Goal: Task Accomplishment & Management: Manage account settings

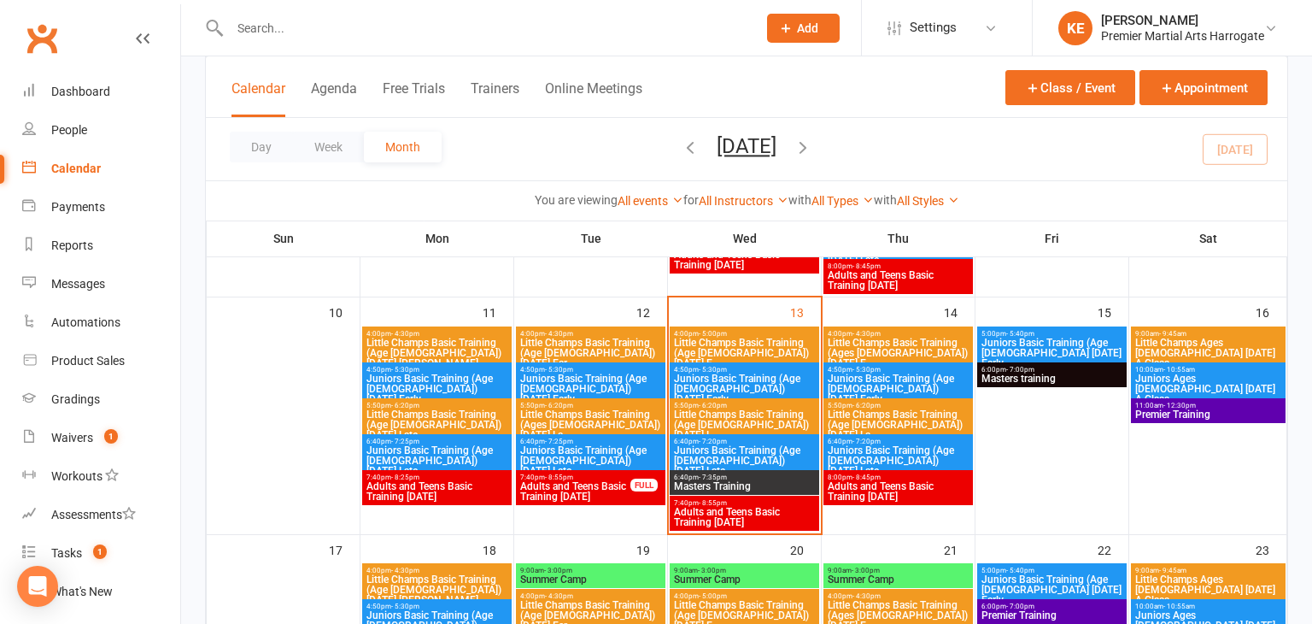
click at [728, 441] on span "6:40pm - 7:20pm" at bounding box center [744, 441] width 143 height 8
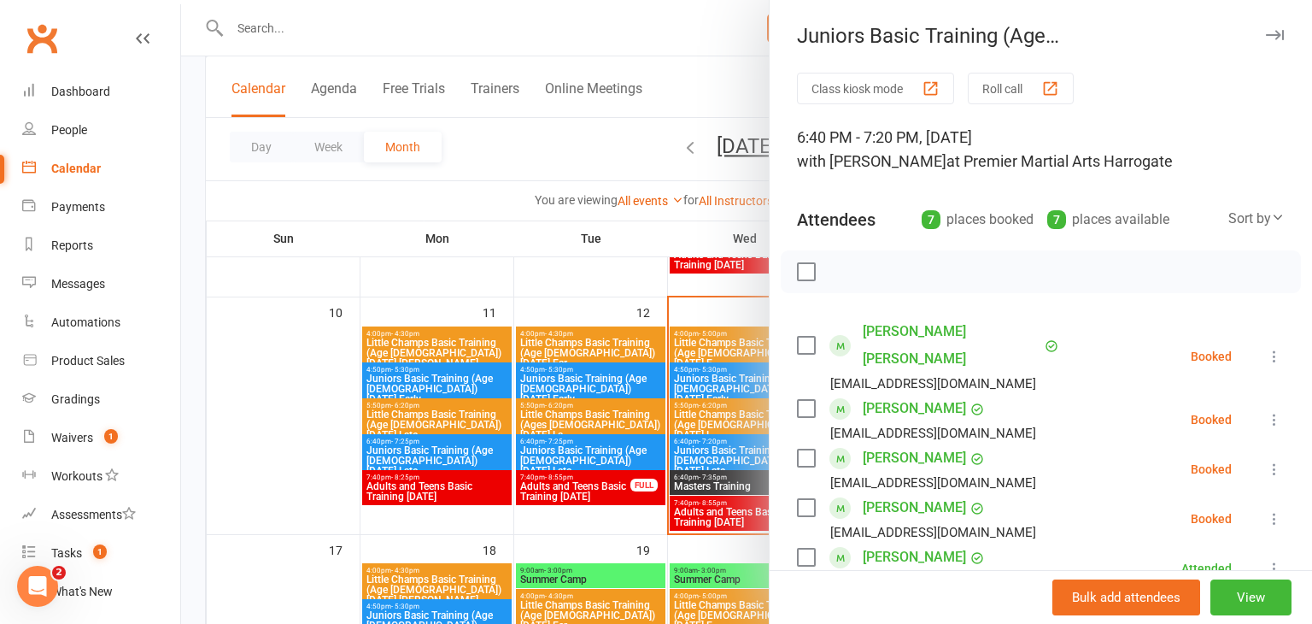
click at [1274, 348] on icon at bounding box center [1274, 356] width 17 height 17
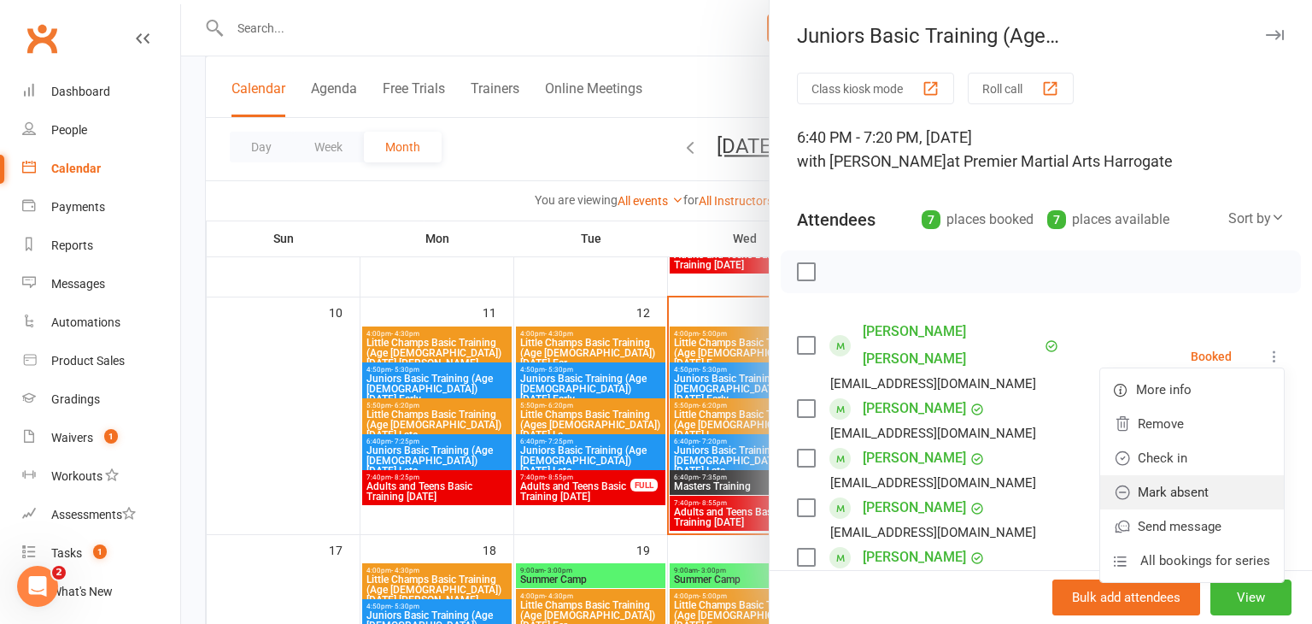
click at [1199, 475] on link "Mark absent" at bounding box center [1192, 492] width 184 height 34
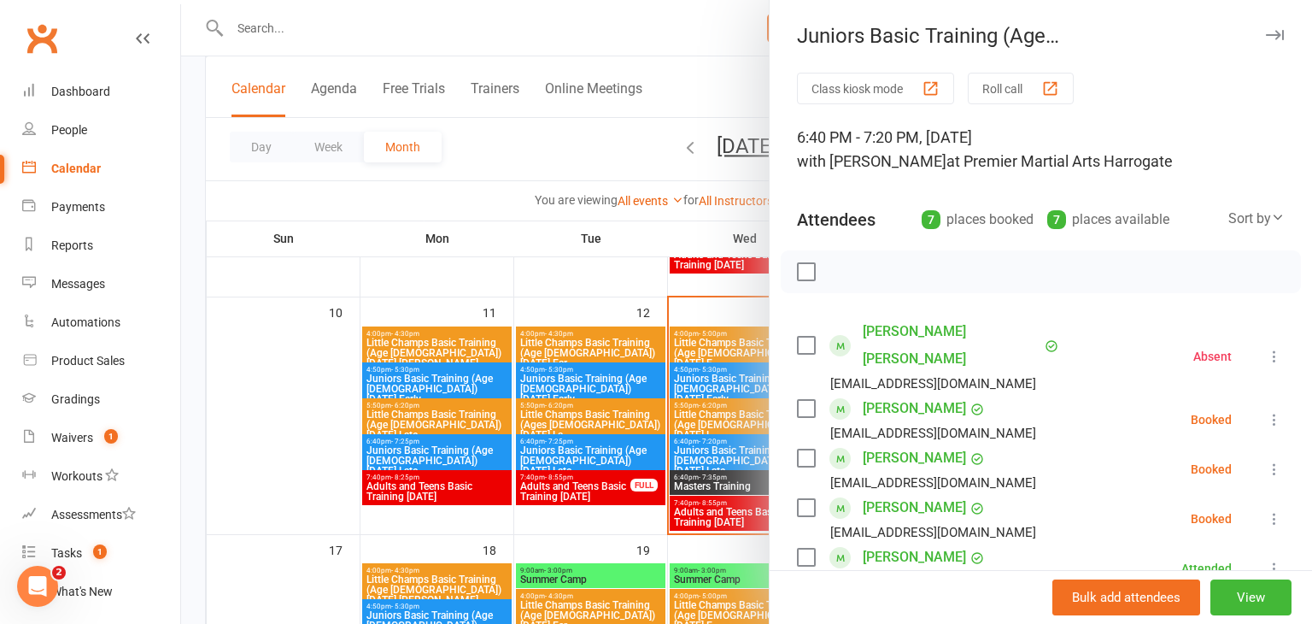
click at [1275, 411] on icon at bounding box center [1274, 419] width 17 height 17
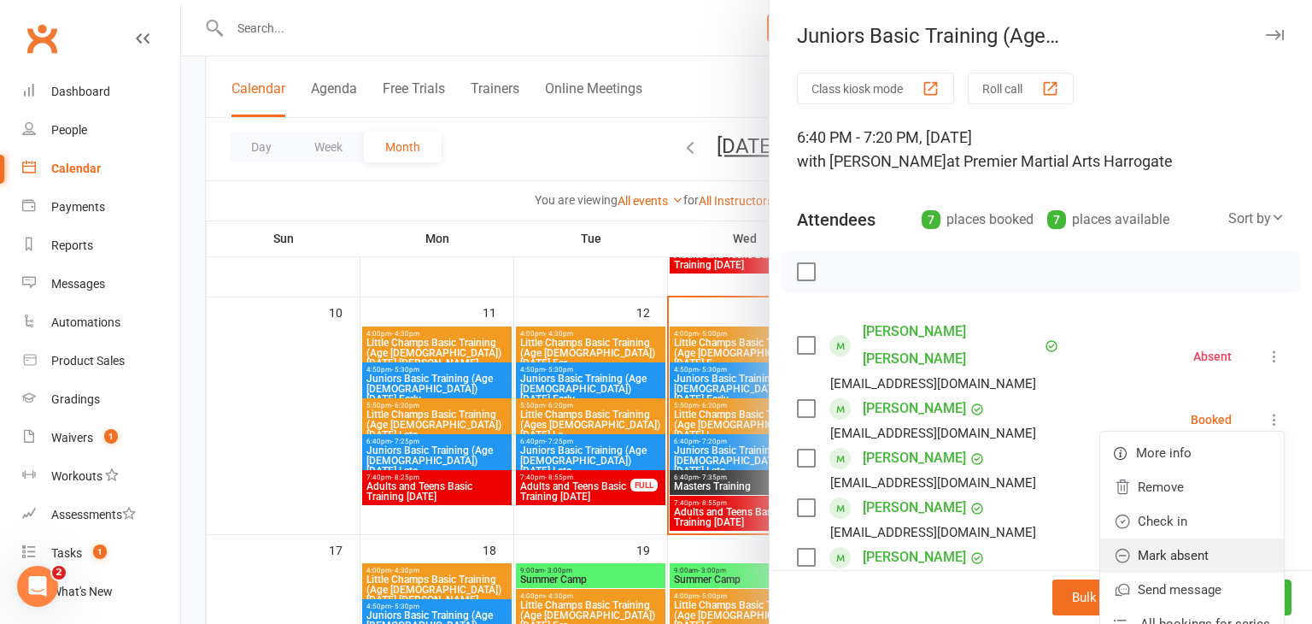
click at [1210, 538] on link "Mark absent" at bounding box center [1192, 555] width 184 height 34
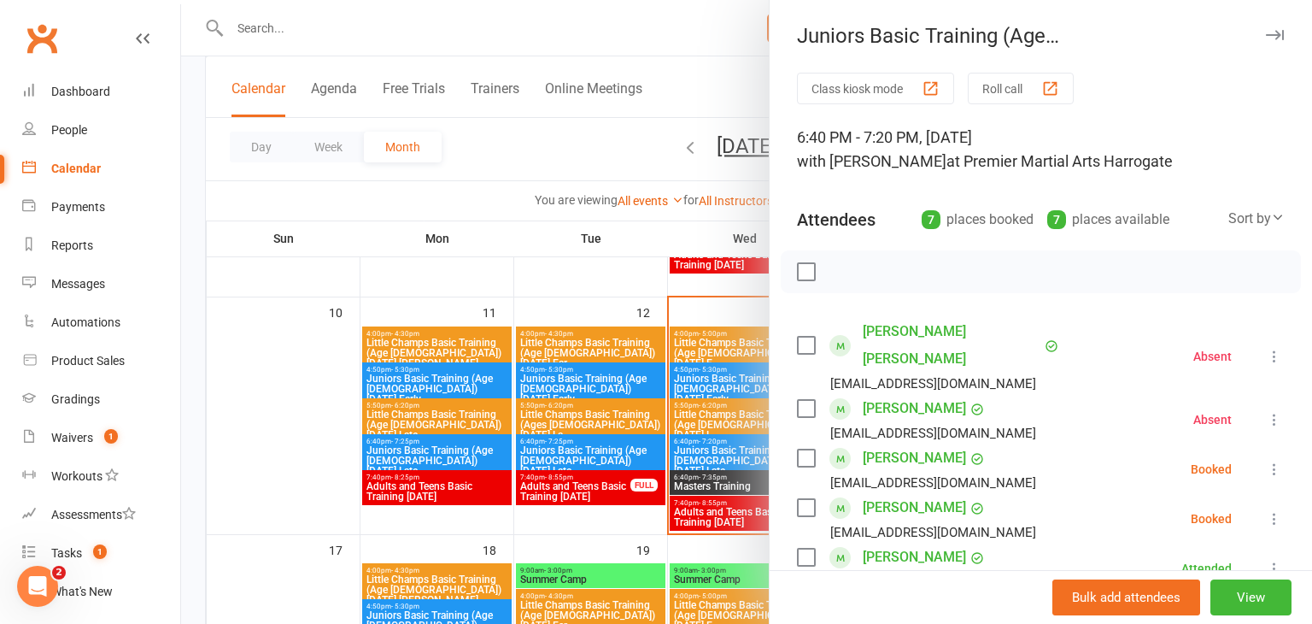
click at [1272, 460] on icon at bounding box center [1274, 468] width 17 height 17
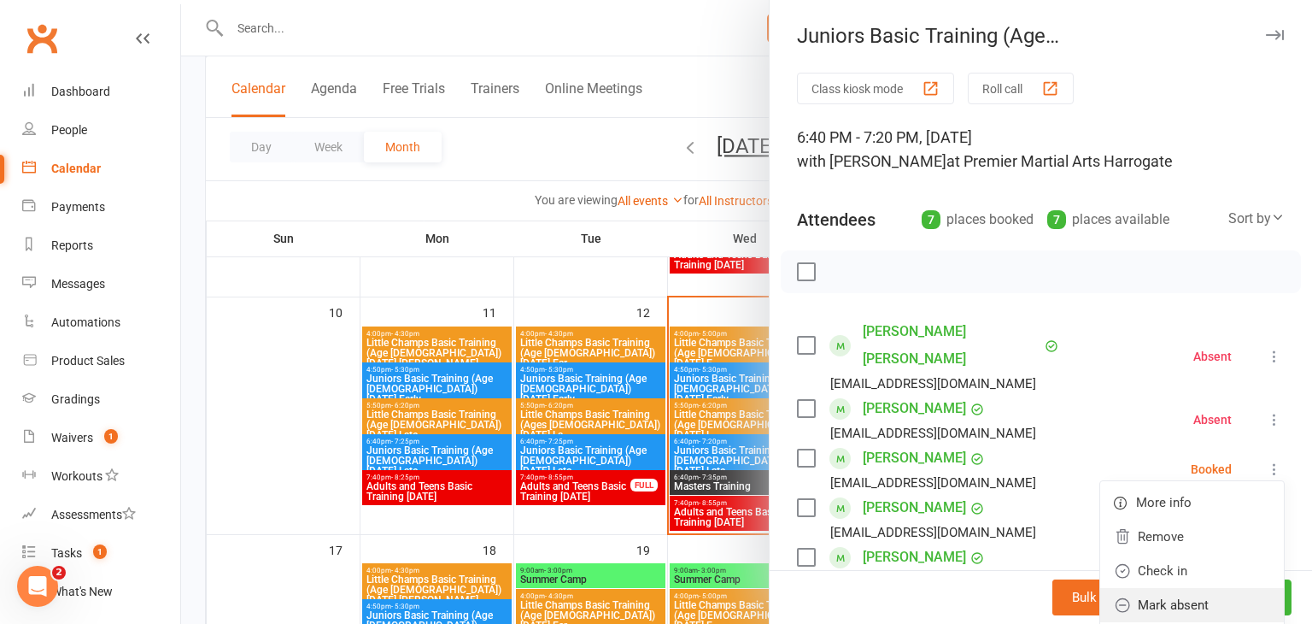
click at [1198, 588] on link "Mark absent" at bounding box center [1192, 605] width 184 height 34
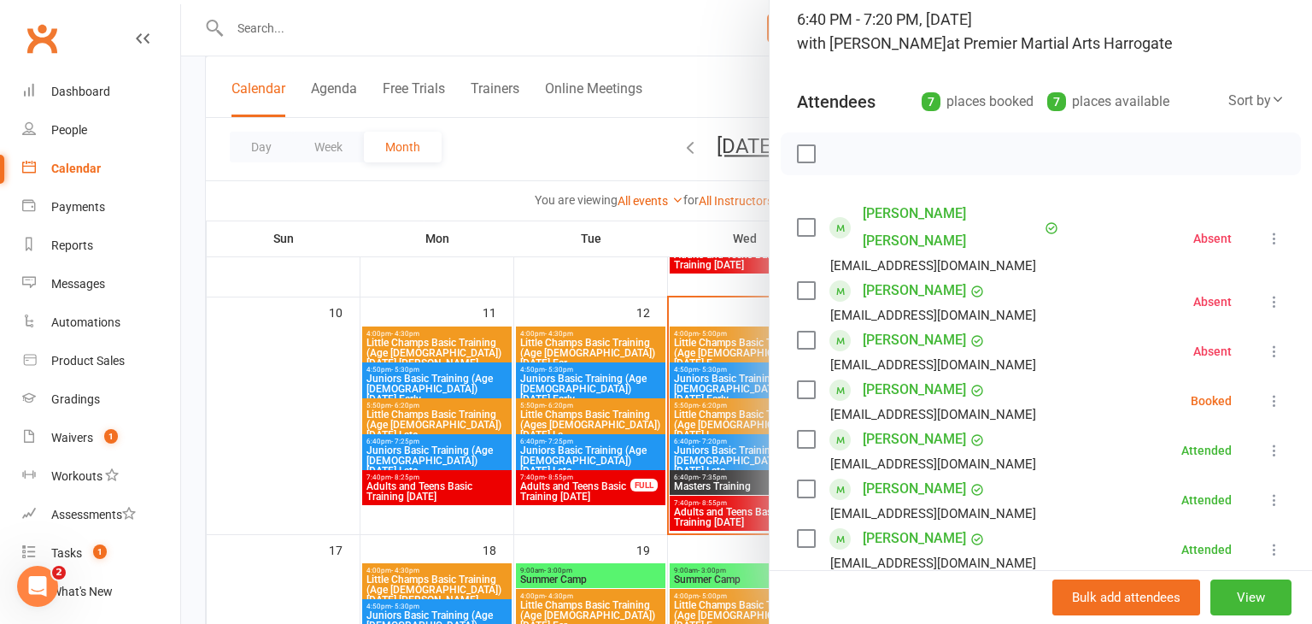
scroll to position [124, 0]
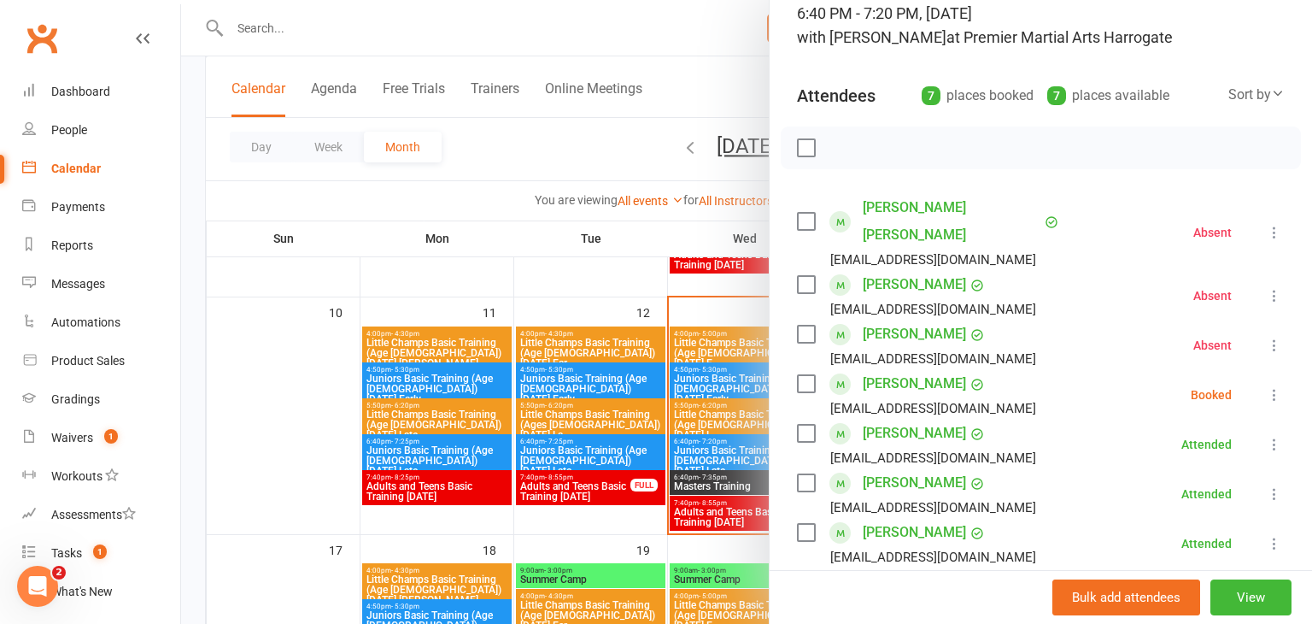
click at [1272, 386] on icon at bounding box center [1274, 394] width 17 height 17
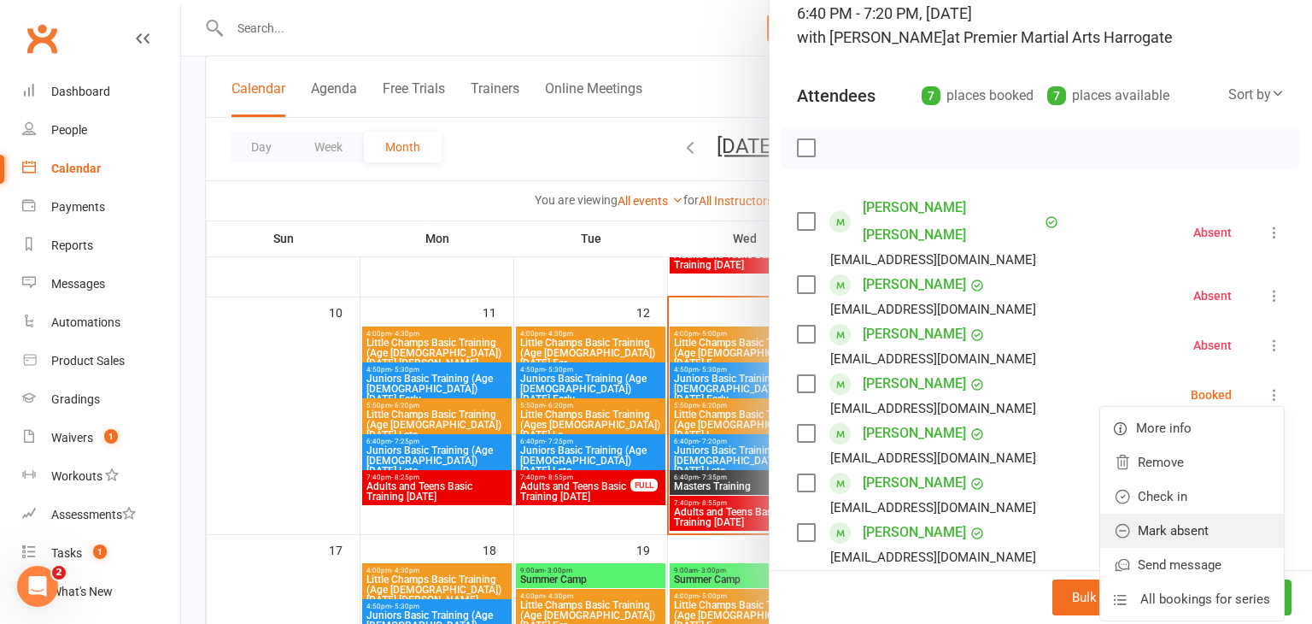
click at [1196, 513] on link "Mark absent" at bounding box center [1192, 530] width 184 height 34
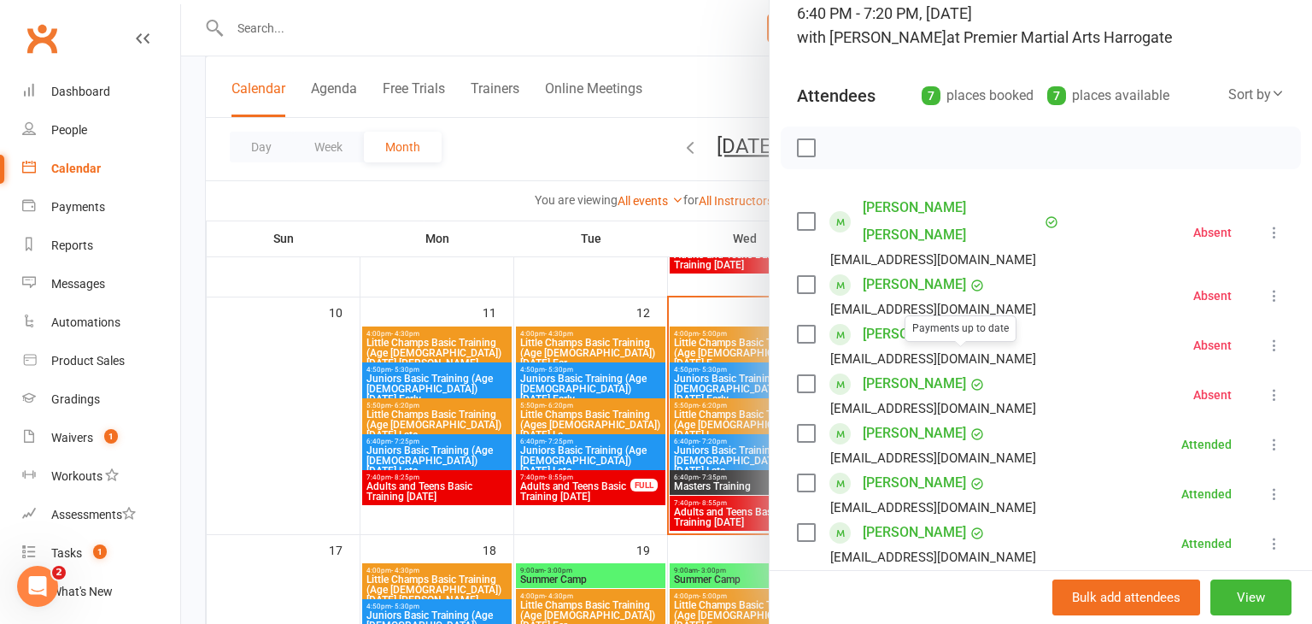
click at [344, 420] on div at bounding box center [746, 312] width 1131 height 624
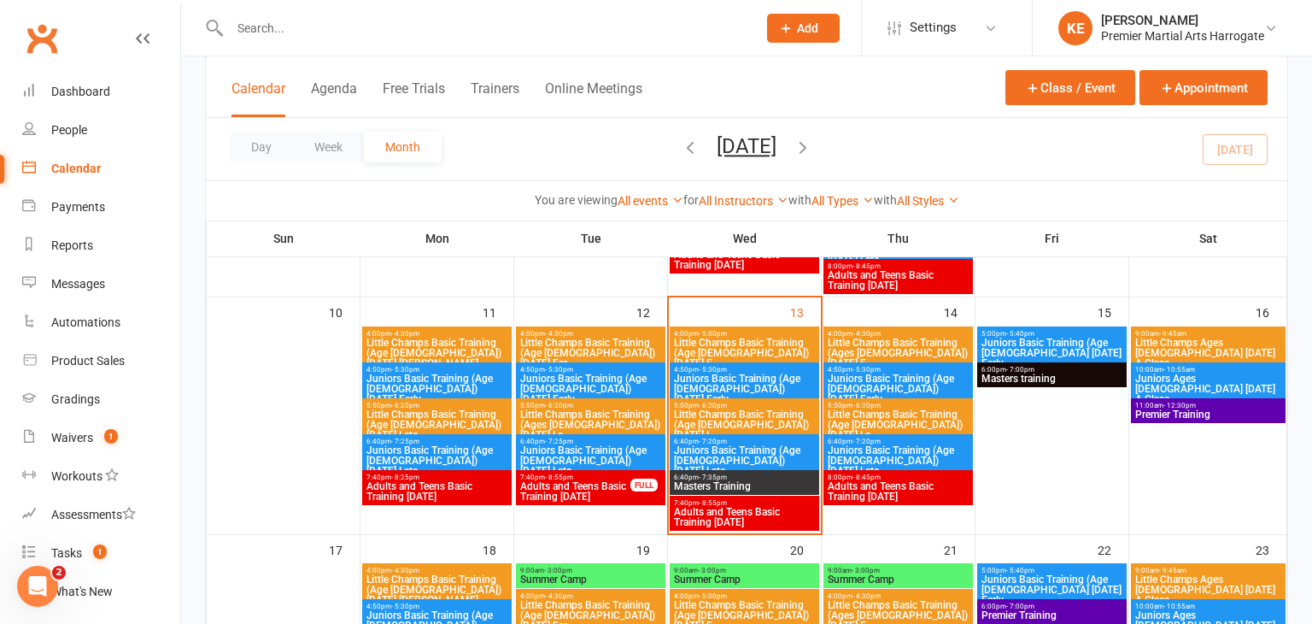
click at [709, 470] on div "6:40pm - 7:35pm Masters Training" at bounding box center [744, 482] width 149 height 25
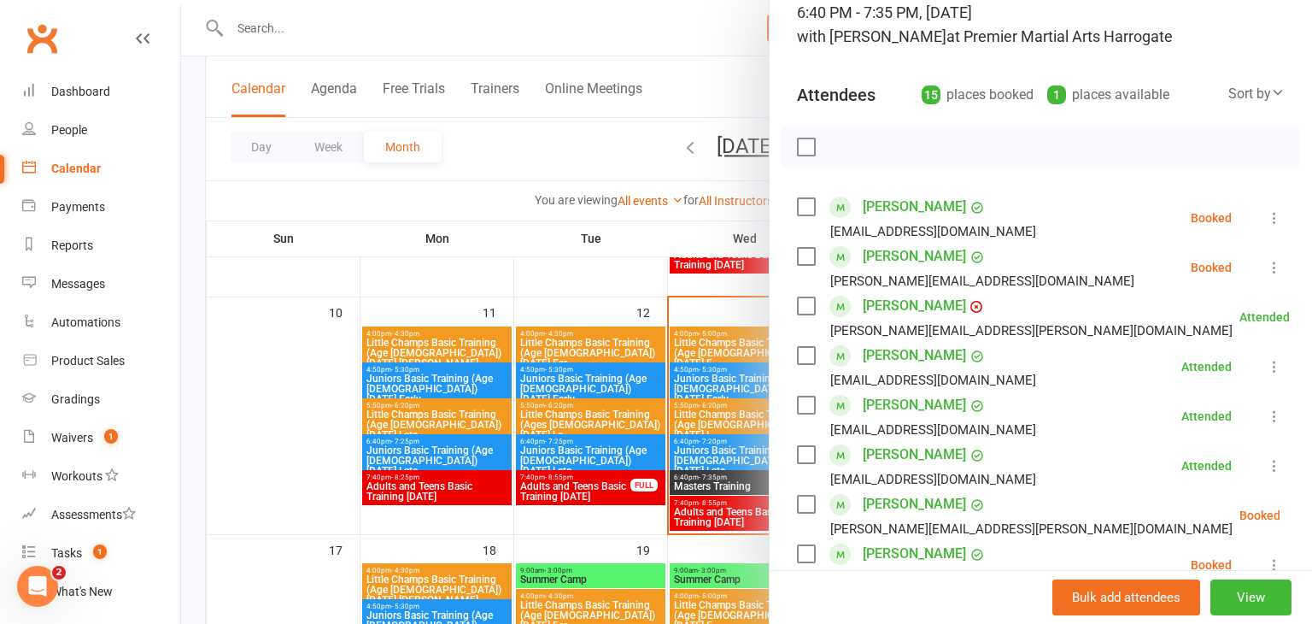
scroll to position [127, 0]
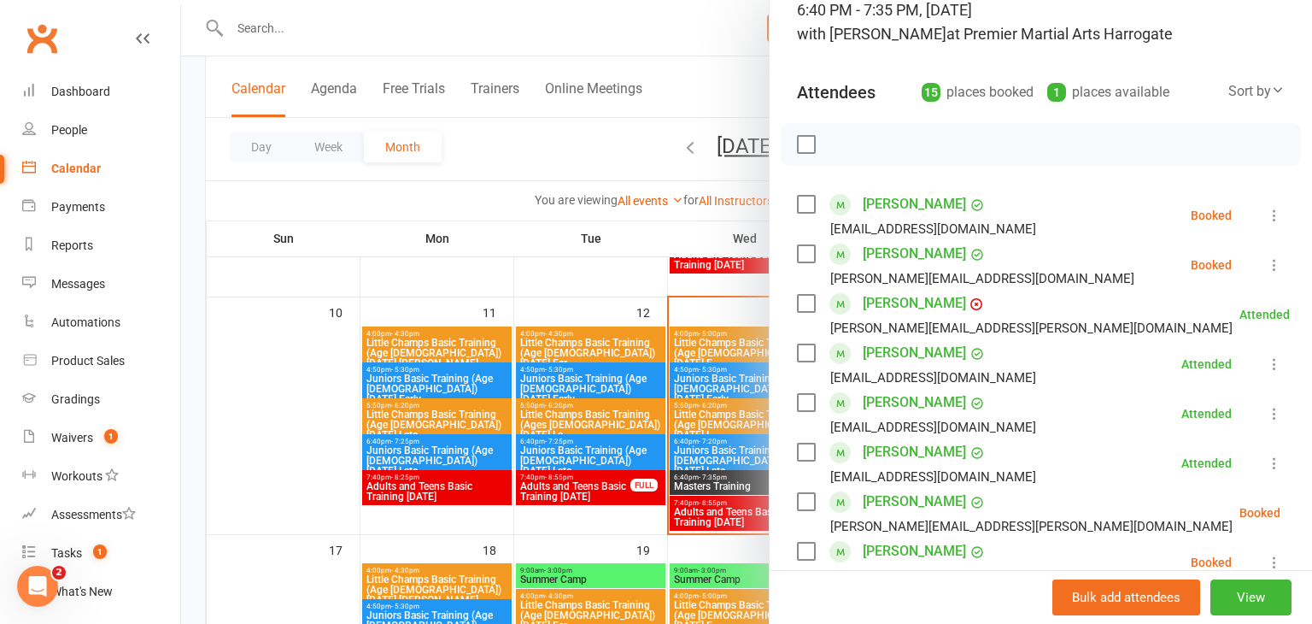
click at [1274, 214] on icon at bounding box center [1274, 215] width 17 height 17
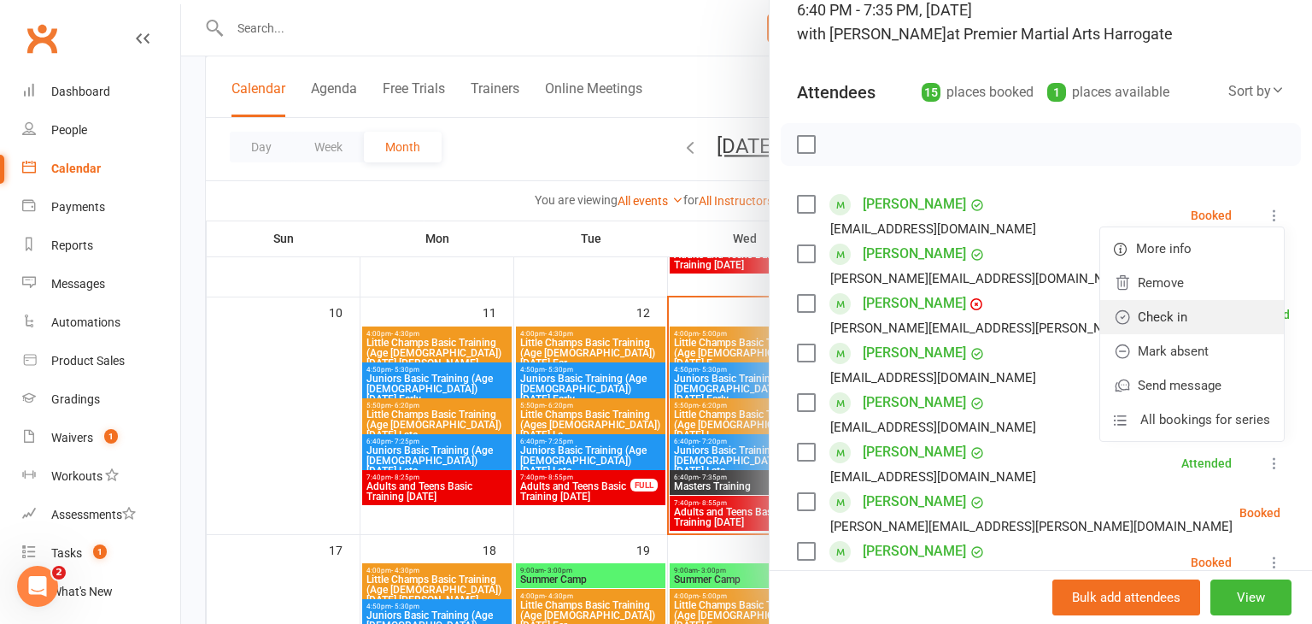
click at [1189, 316] on link "Check in" at bounding box center [1192, 317] width 184 height 34
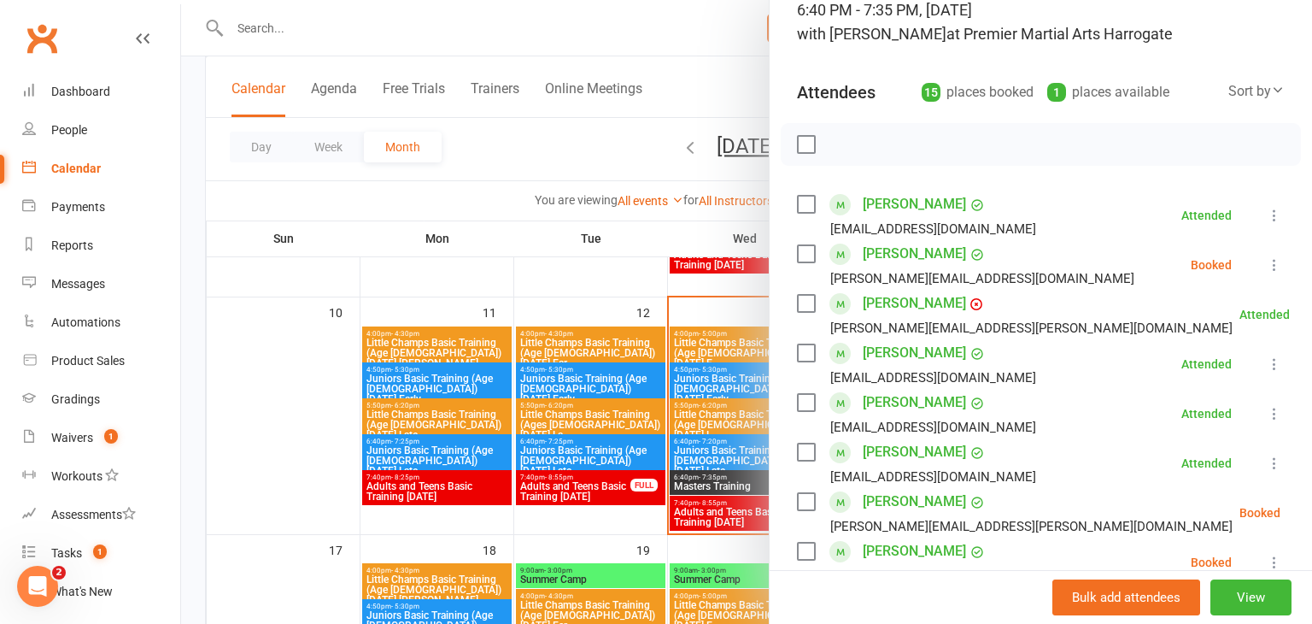
click at [1274, 267] on icon at bounding box center [1274, 264] width 17 height 17
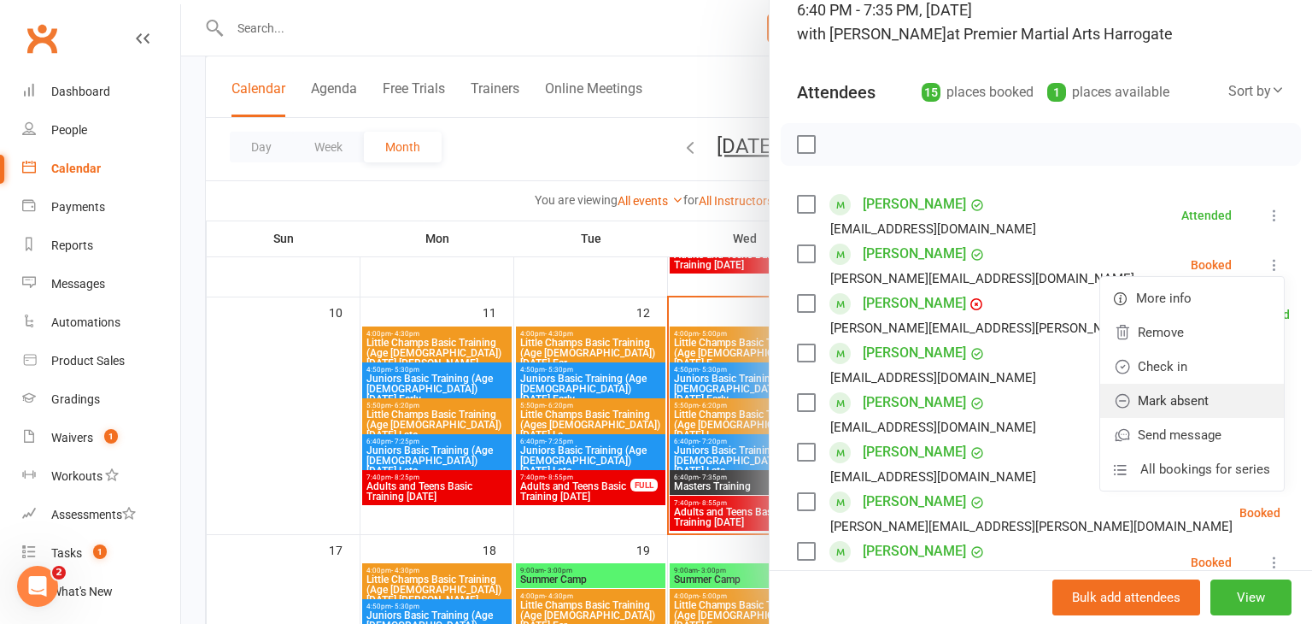
click at [1207, 386] on link "Mark absent" at bounding box center [1192, 401] width 184 height 34
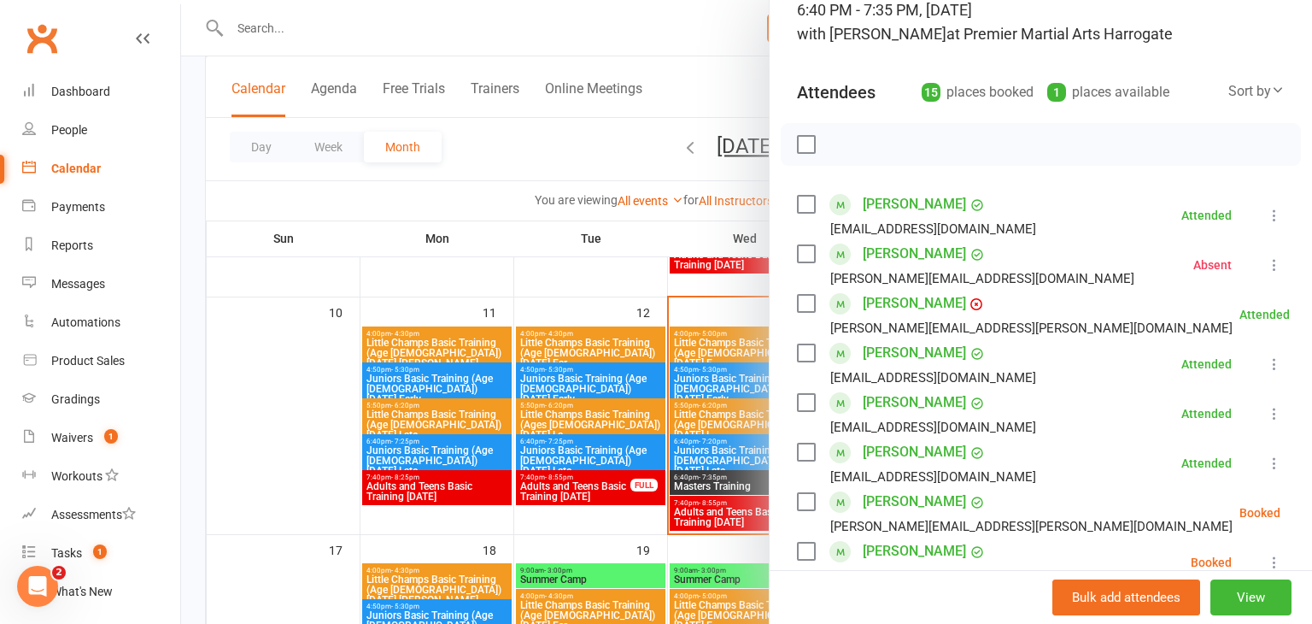
click at [1273, 214] on icon at bounding box center [1274, 215] width 17 height 17
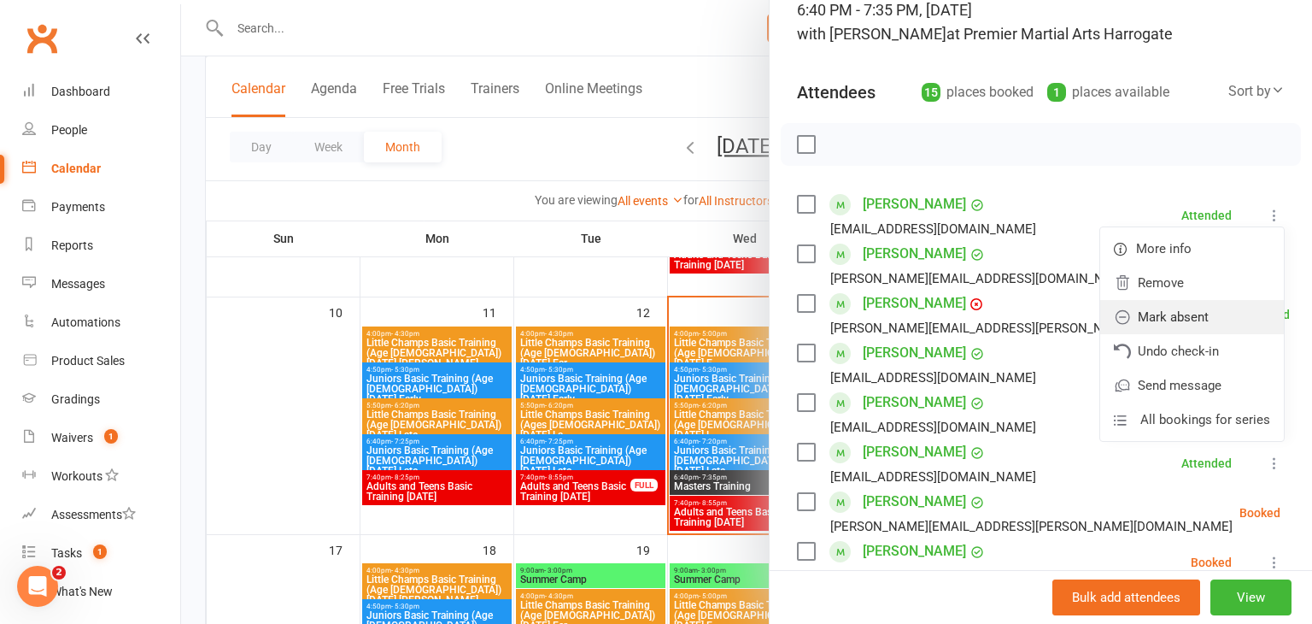
click at [1218, 305] on link "Mark absent" at bounding box center [1192, 317] width 184 height 34
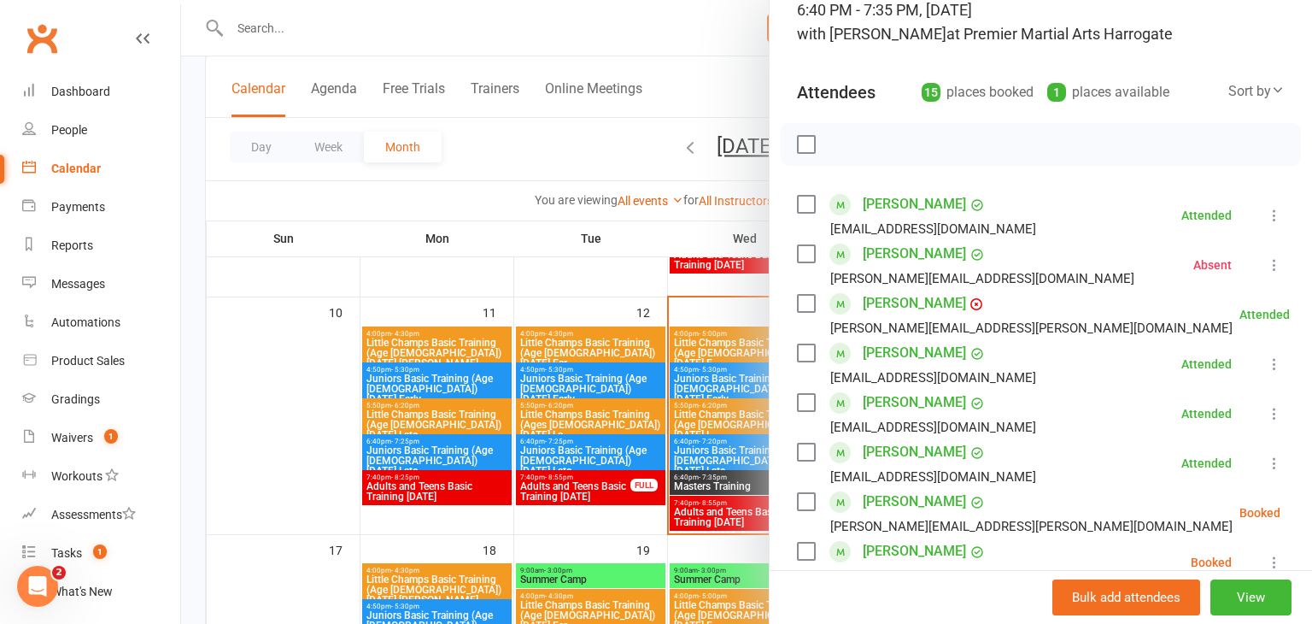
click at [1218, 305] on li "Ethan Cornelious [EMAIL_ADDRESS][PERSON_NAME][DOMAIN_NAME] Attended More info R…" at bounding box center [1041, 315] width 488 height 50
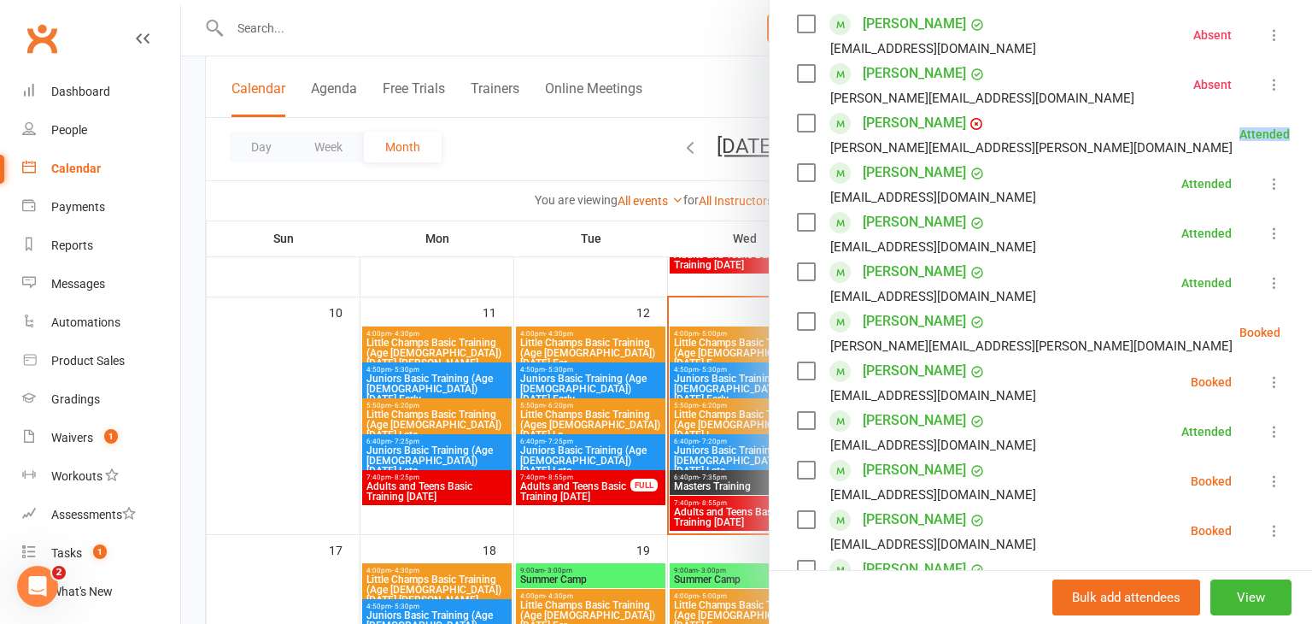
scroll to position [335, 0]
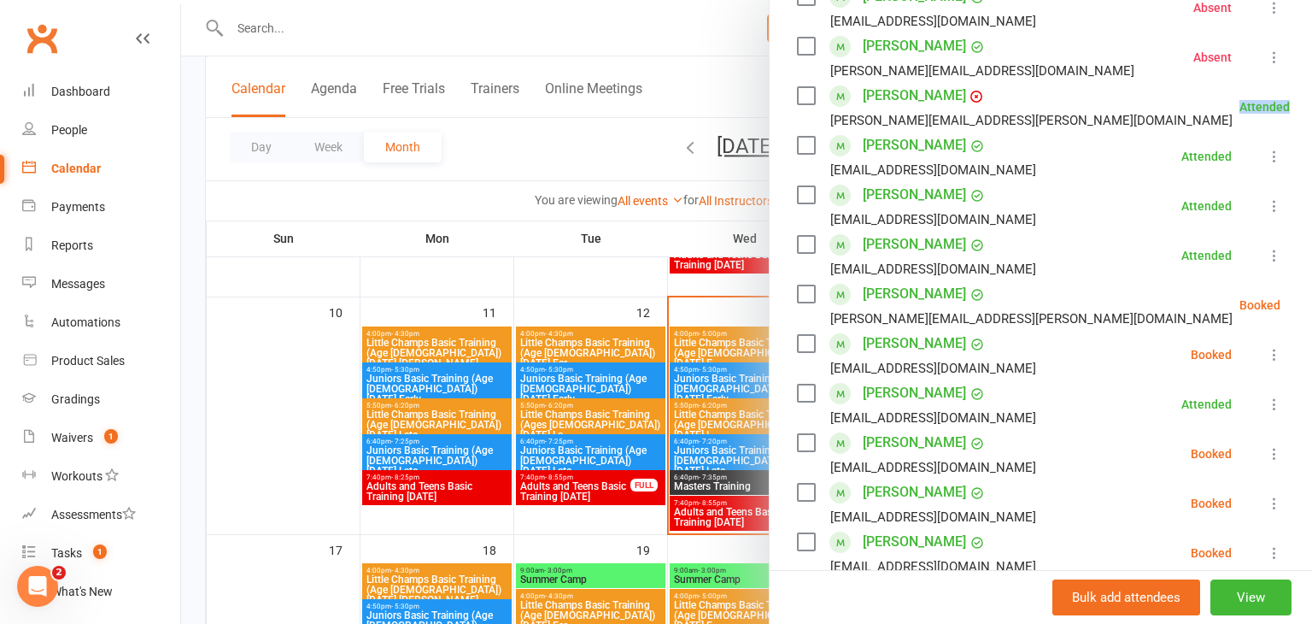
click at [1311, 299] on icon at bounding box center [1323, 304] width 17 height 17
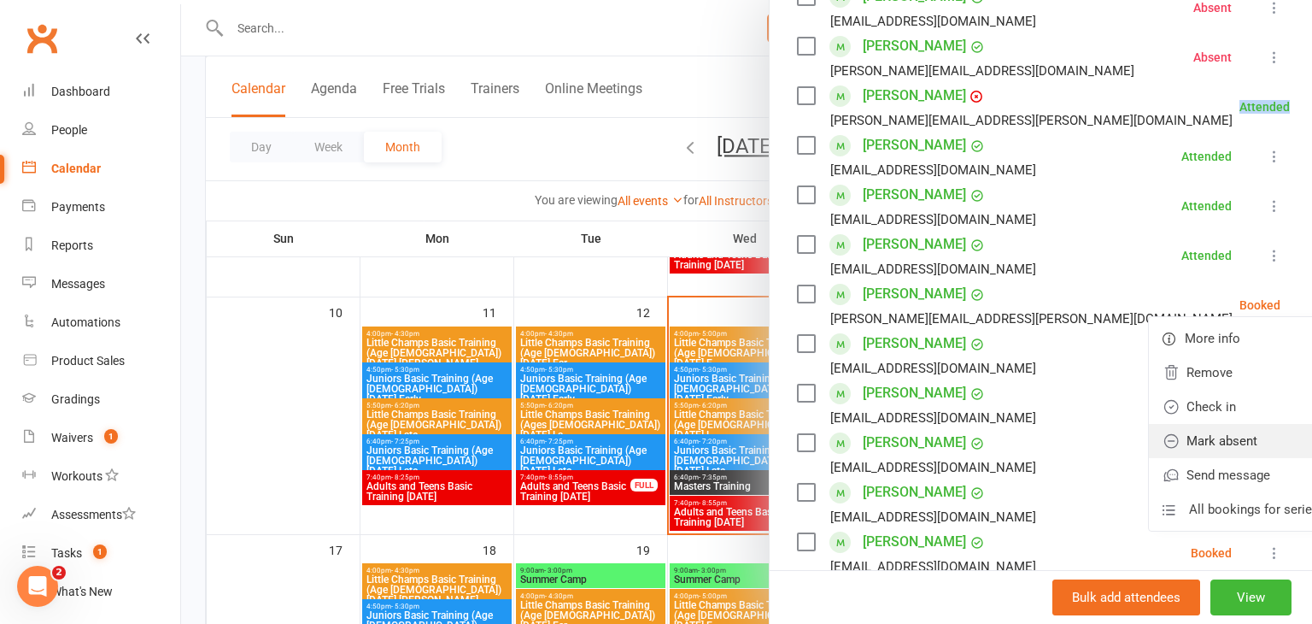
click at [1210, 429] on link "Mark absent" at bounding box center [1241, 441] width 184 height 34
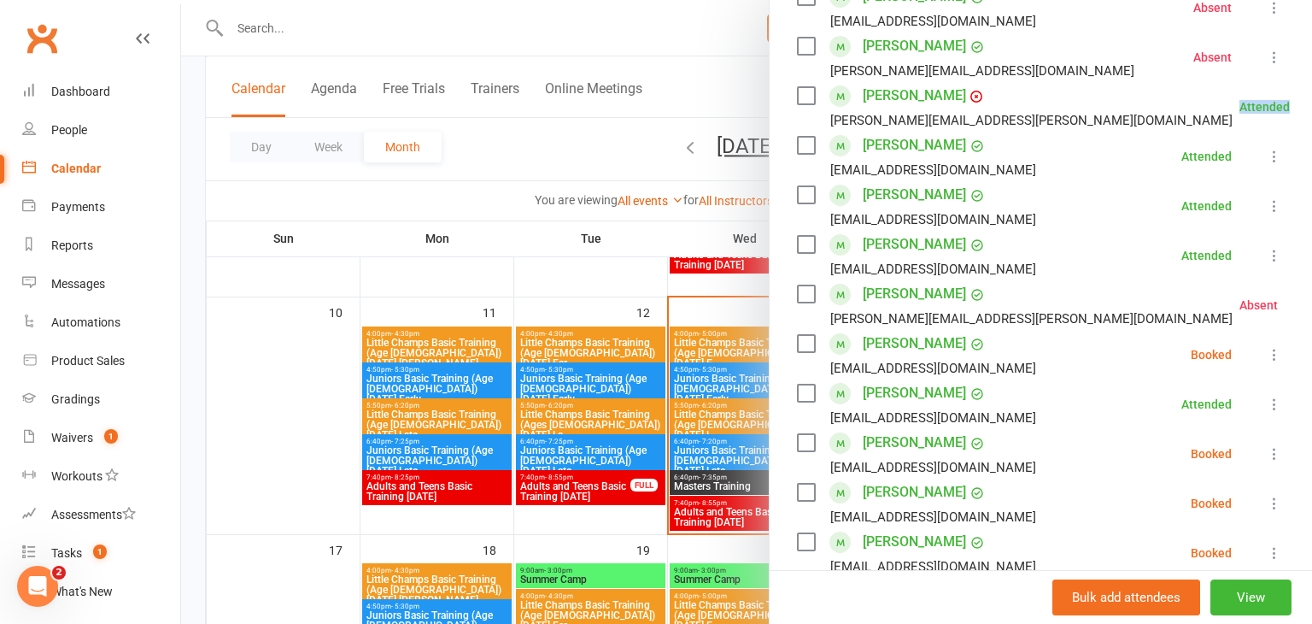
click at [1272, 357] on icon at bounding box center [1274, 354] width 17 height 17
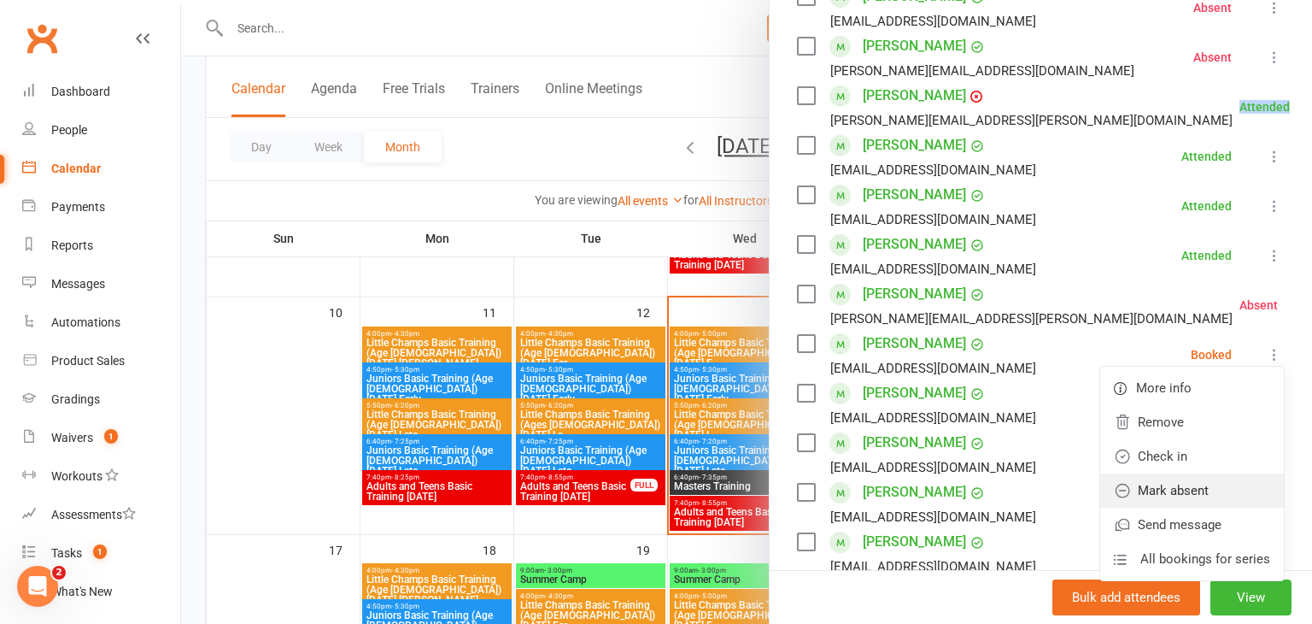
click at [1215, 483] on link "Mark absent" at bounding box center [1192, 490] width 184 height 34
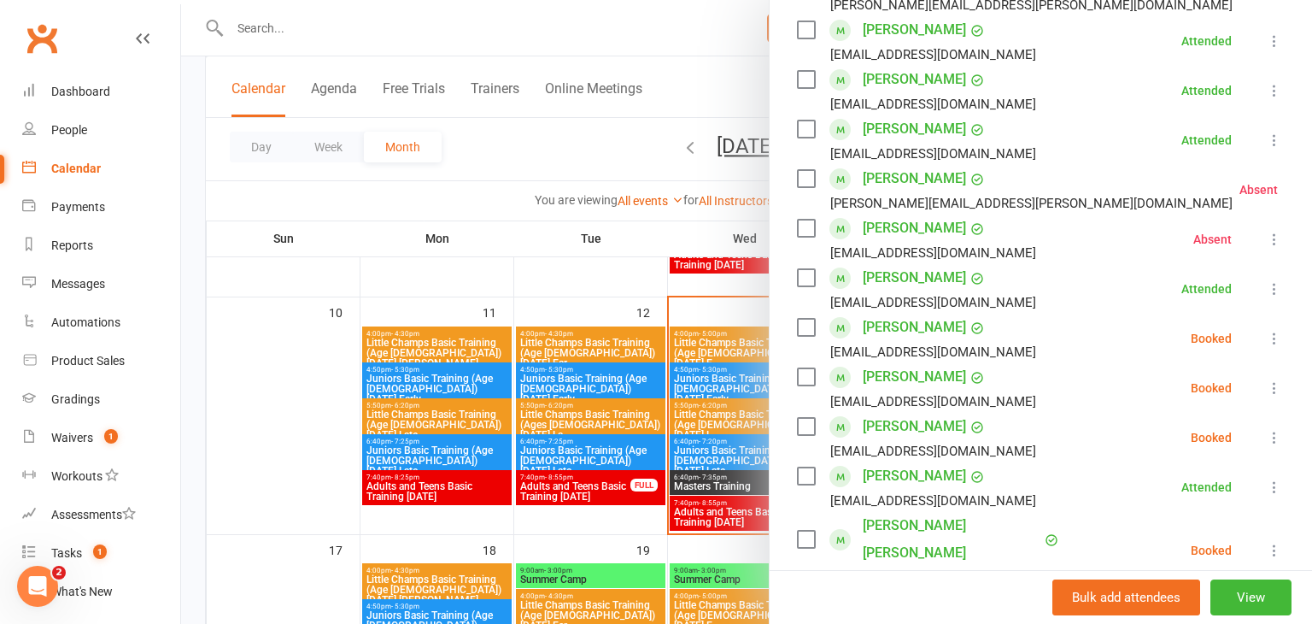
scroll to position [458, 0]
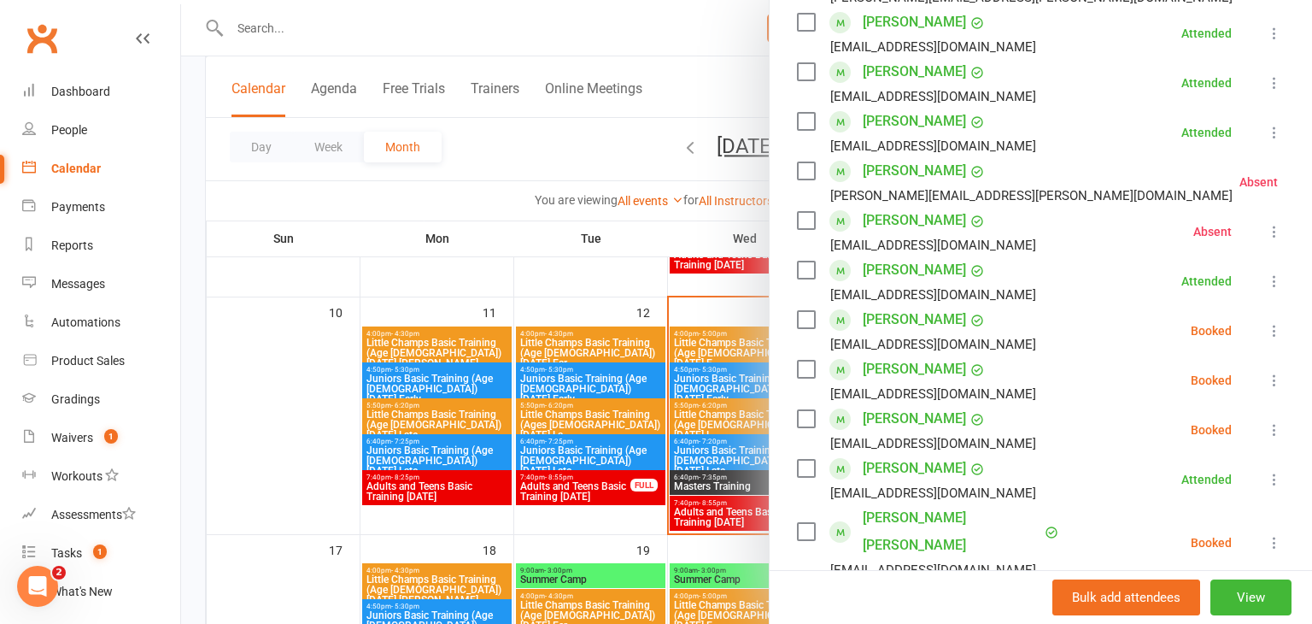
click at [1275, 329] on icon at bounding box center [1274, 330] width 17 height 17
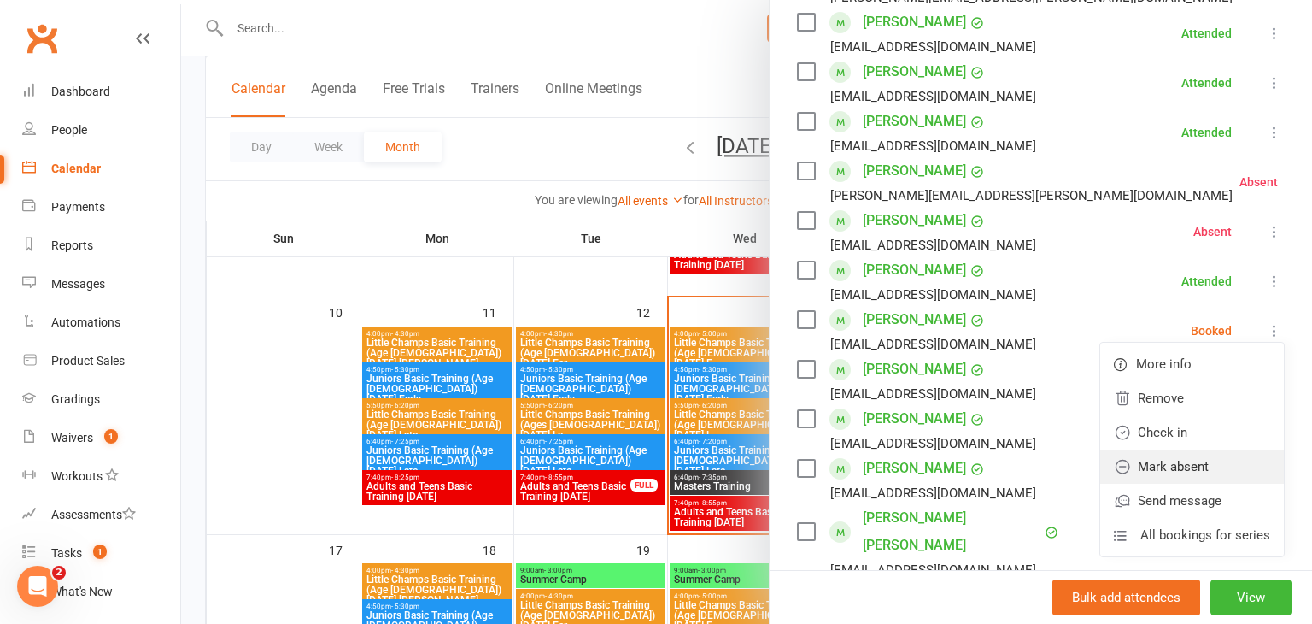
click at [1209, 459] on link "Mark absent" at bounding box center [1192, 466] width 184 height 34
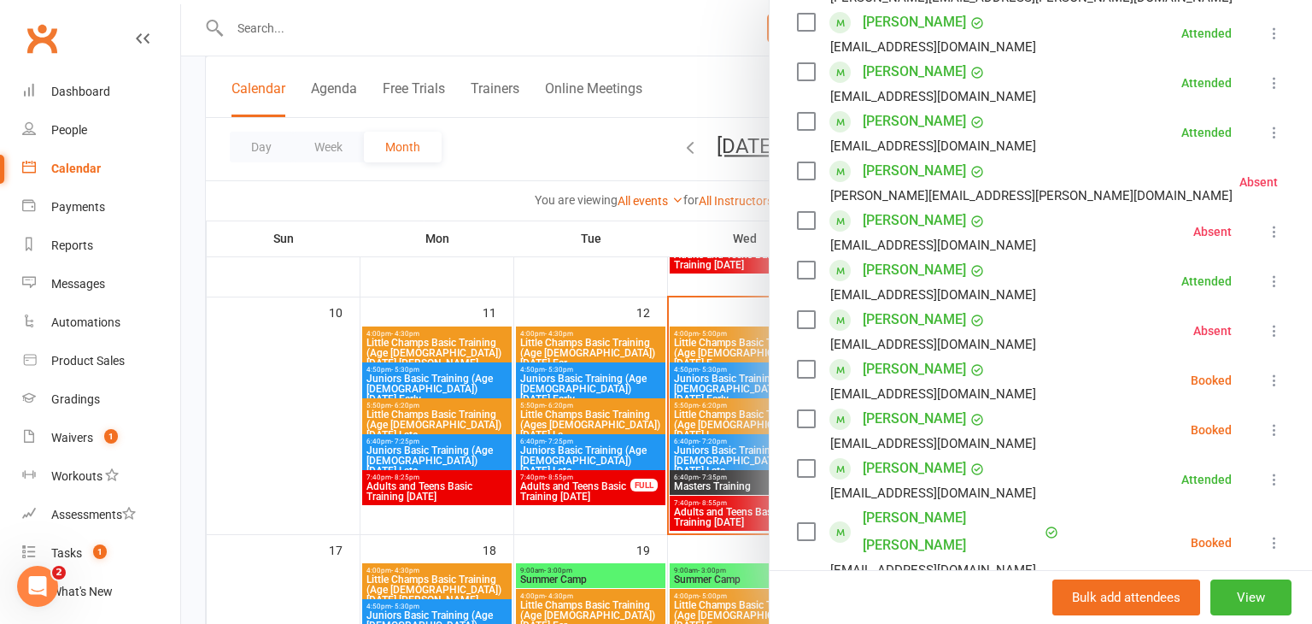
click at [1273, 378] on icon at bounding box center [1274, 380] width 17 height 17
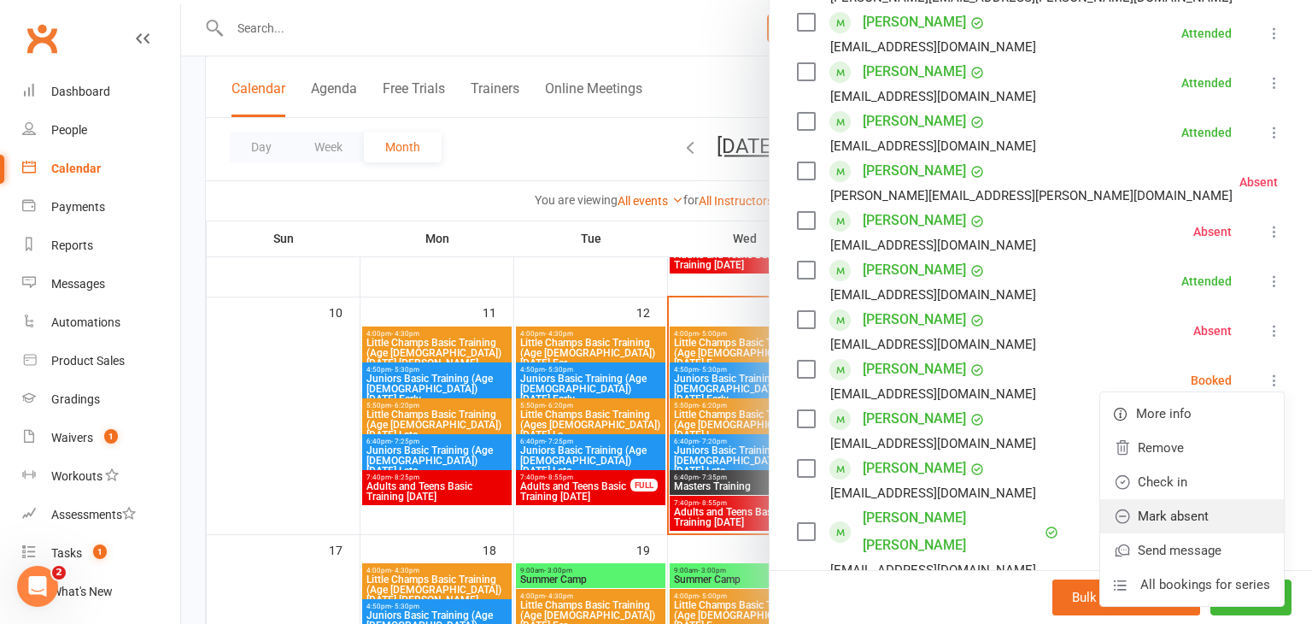
click at [1203, 505] on link "Mark absent" at bounding box center [1192, 516] width 184 height 34
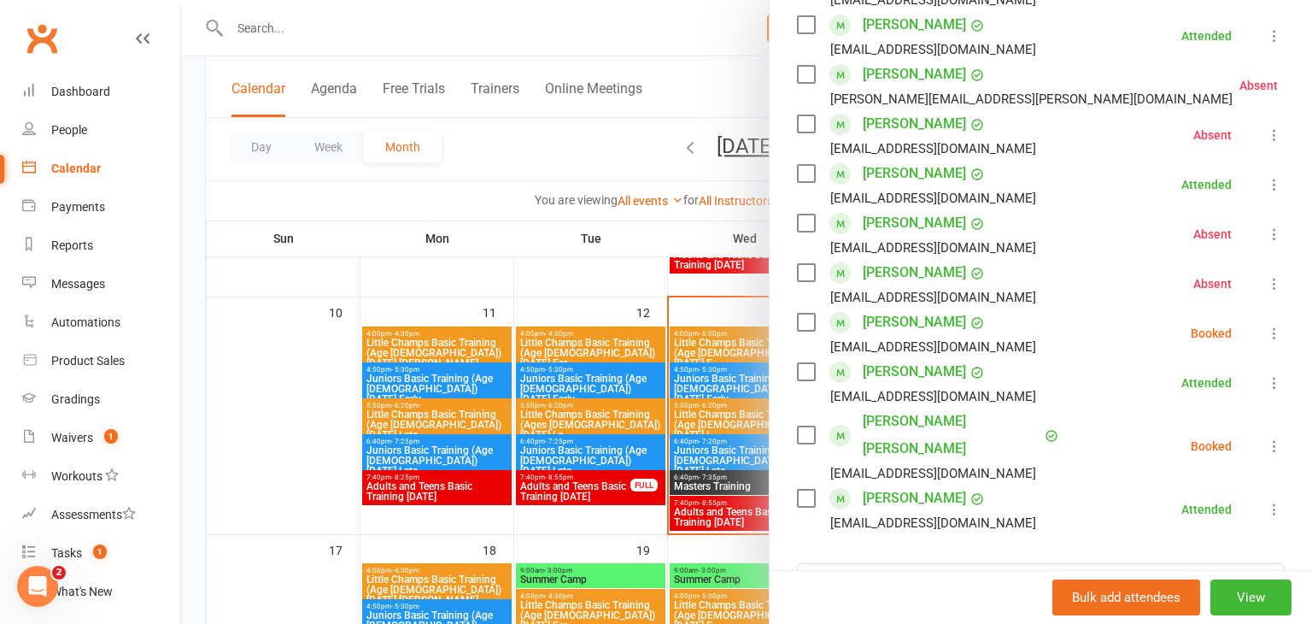
scroll to position [556, 0]
click at [1273, 326] on icon at bounding box center [1274, 331] width 17 height 17
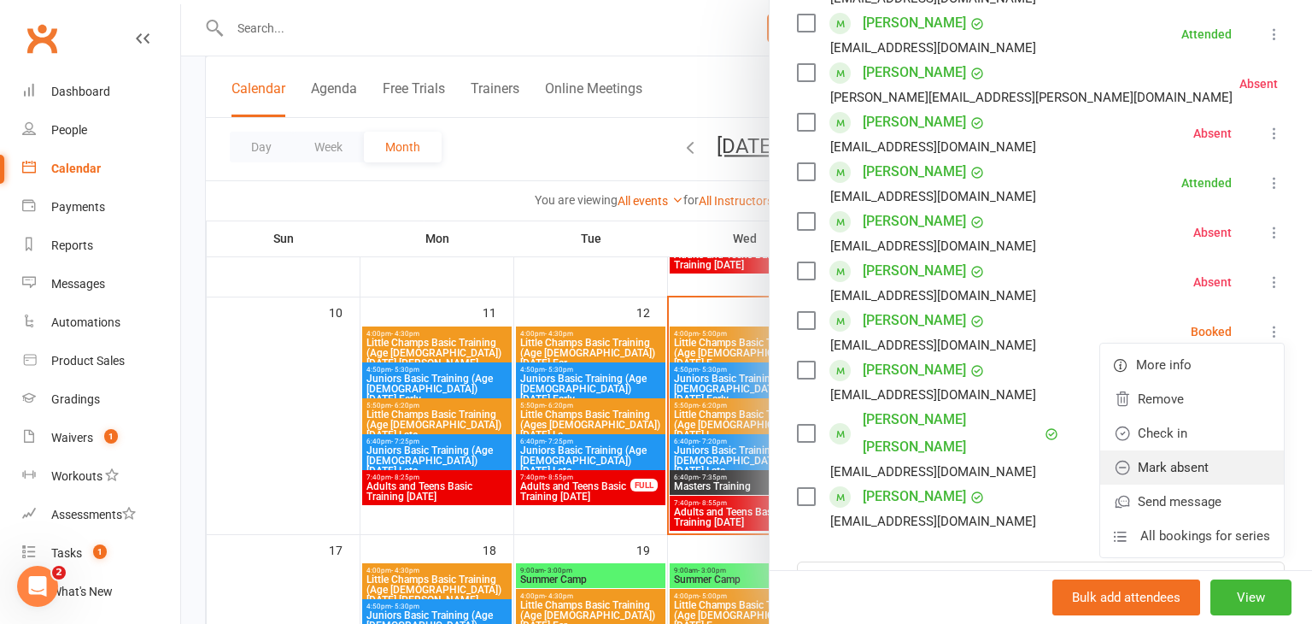
click at [1180, 454] on link "Mark absent" at bounding box center [1192, 467] width 184 height 34
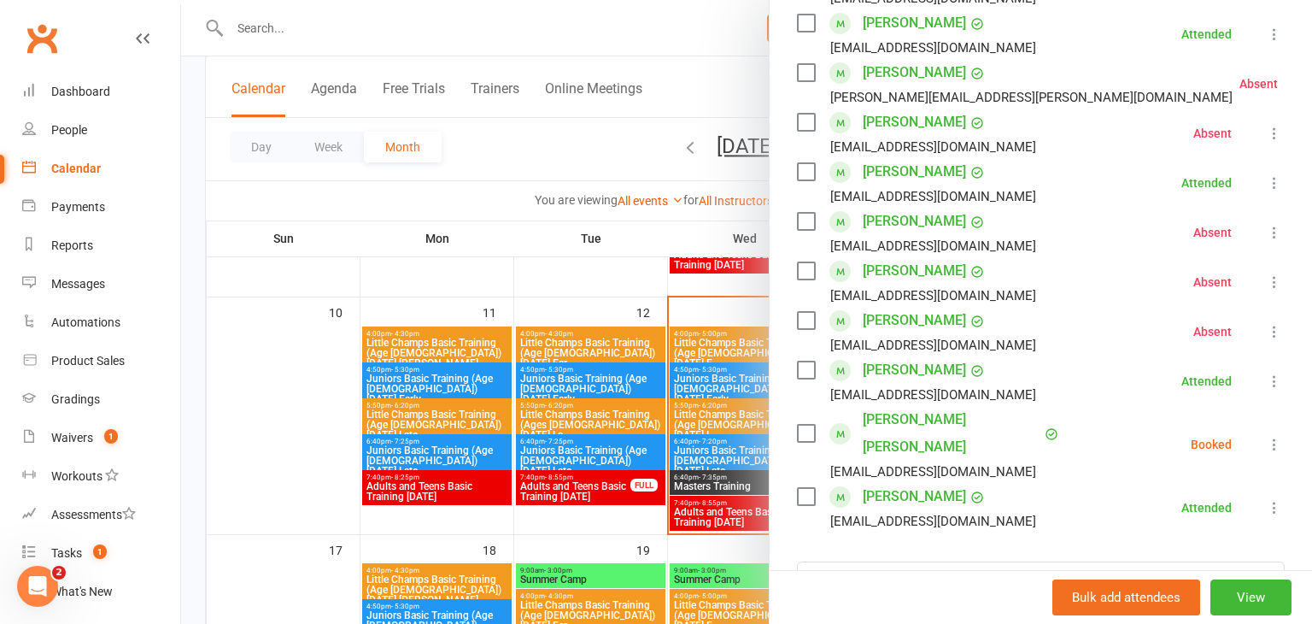
click at [1274, 436] on icon at bounding box center [1274, 444] width 17 height 17
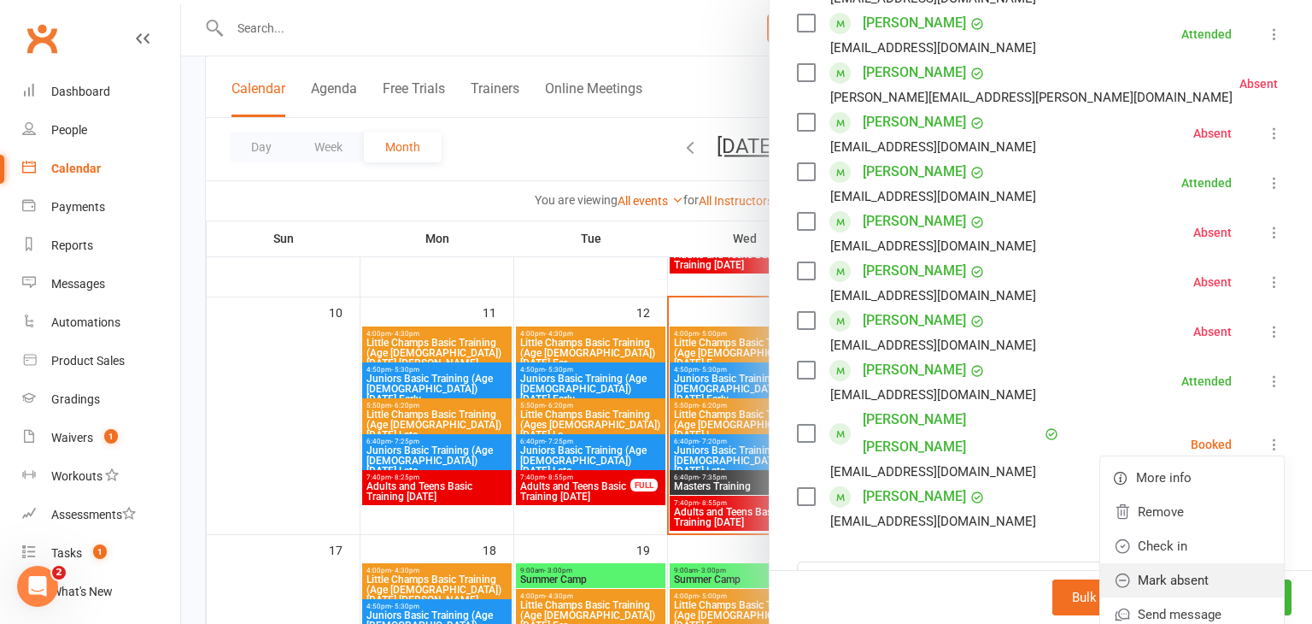
click at [1178, 563] on link "Mark absent" at bounding box center [1192, 580] width 184 height 34
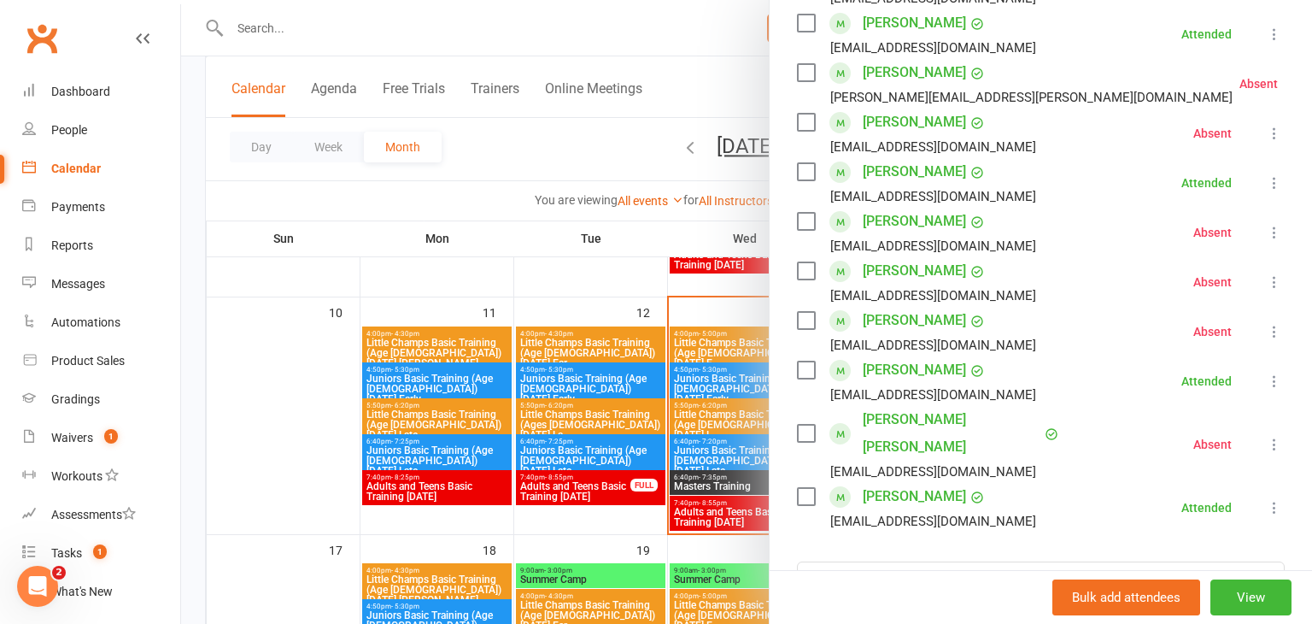
click at [328, 448] on div at bounding box center [746, 312] width 1131 height 624
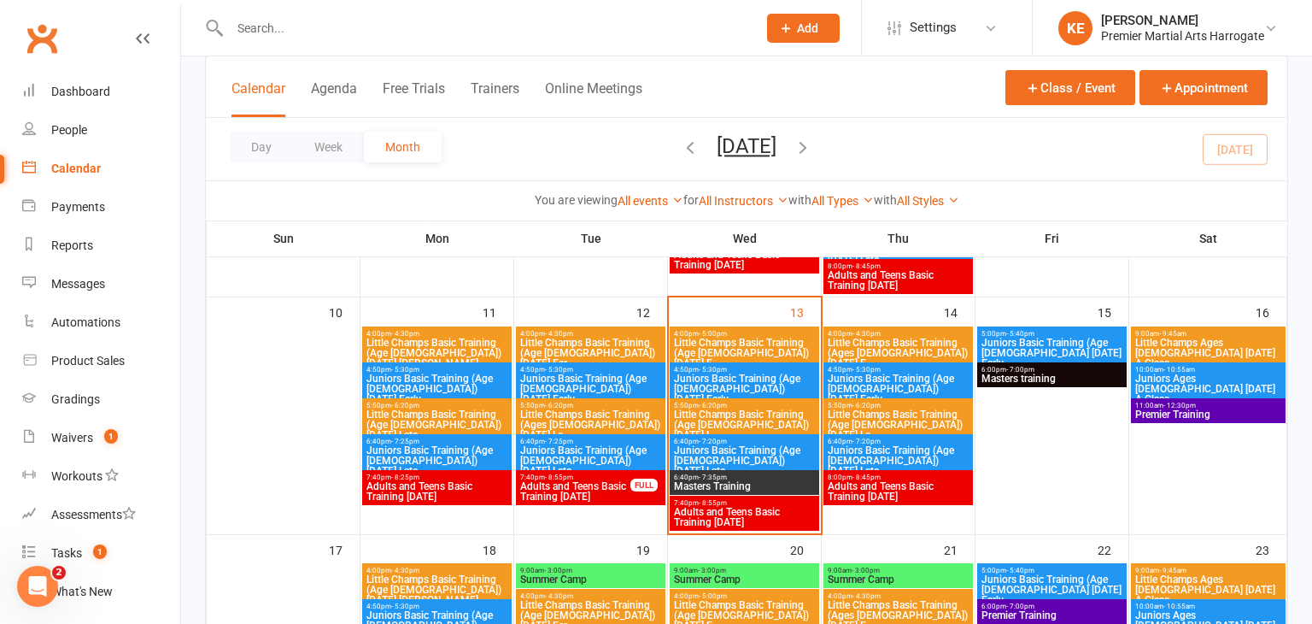
click at [711, 355] on span "Little Champs Basic Training (Age [DEMOGRAPHIC_DATA]) [DATE] E..." at bounding box center [744, 352] width 143 height 31
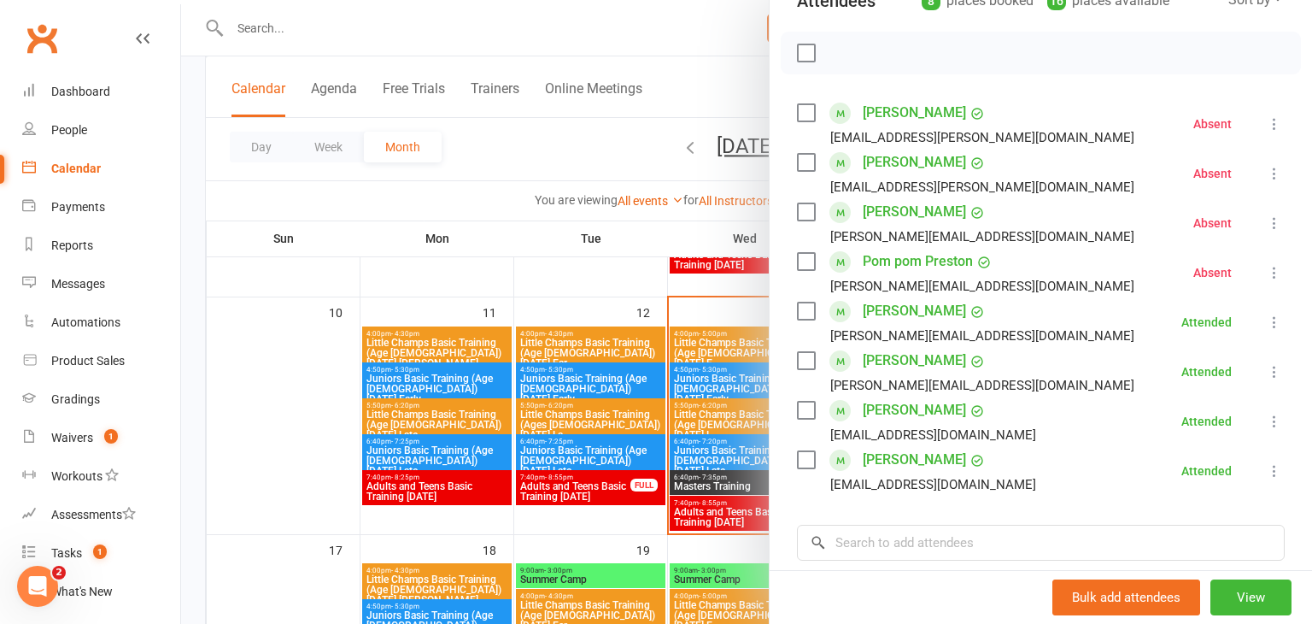
scroll to position [232, 0]
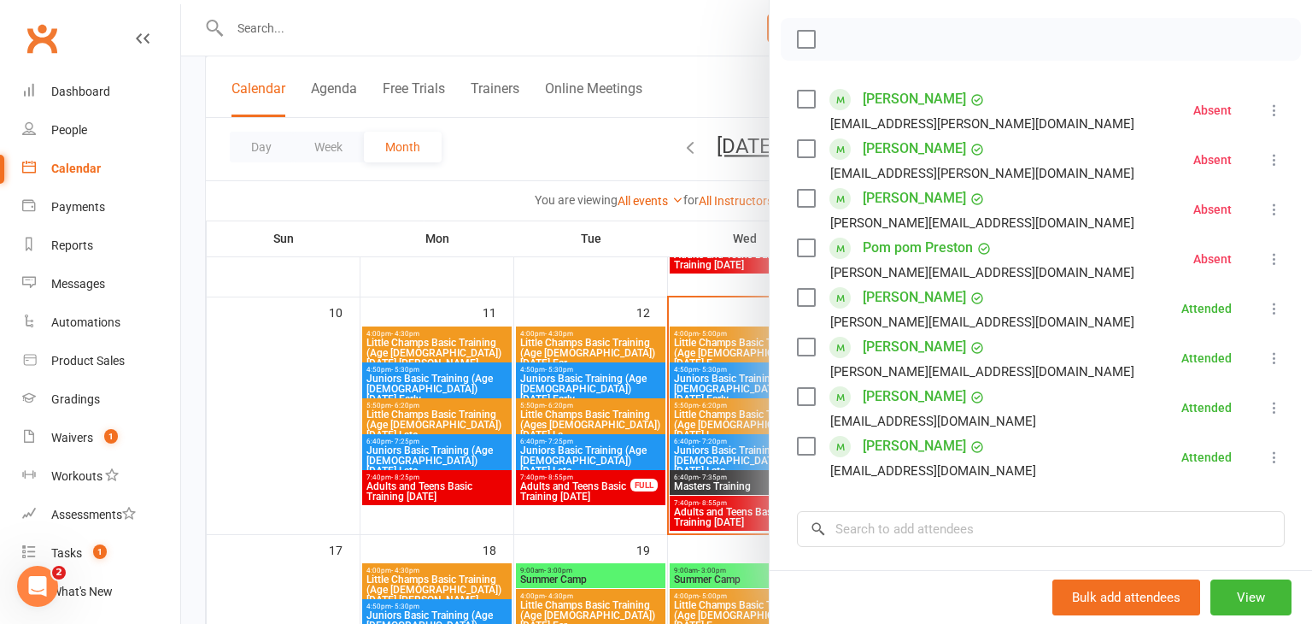
click at [699, 378] on div at bounding box center [746, 312] width 1131 height 624
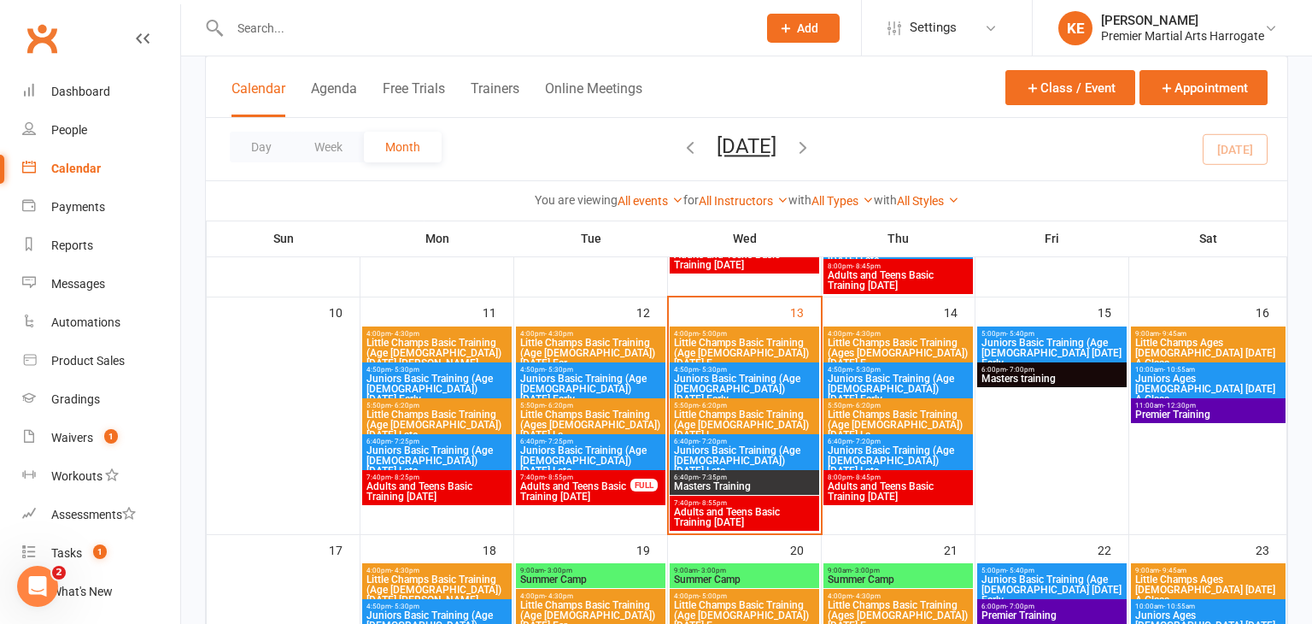
click at [699, 378] on span "Juniors Basic Training (Age [DEMOGRAPHIC_DATA]) [DATE] Early" at bounding box center [744, 388] width 143 height 31
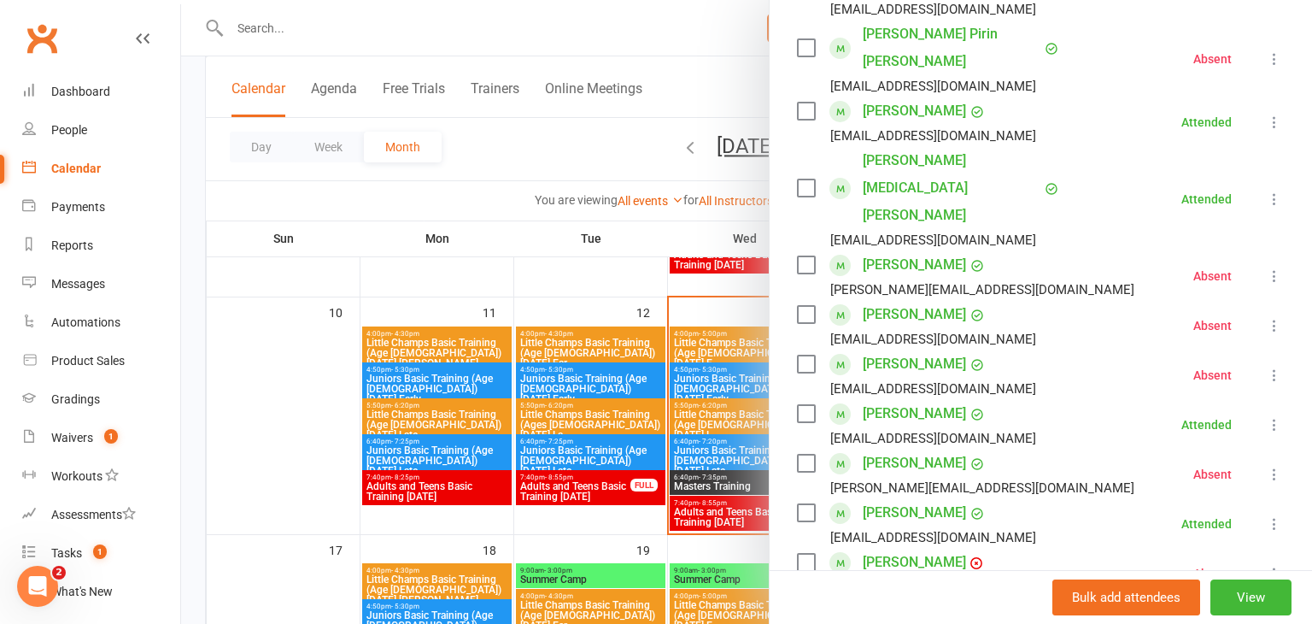
scroll to position [755, 0]
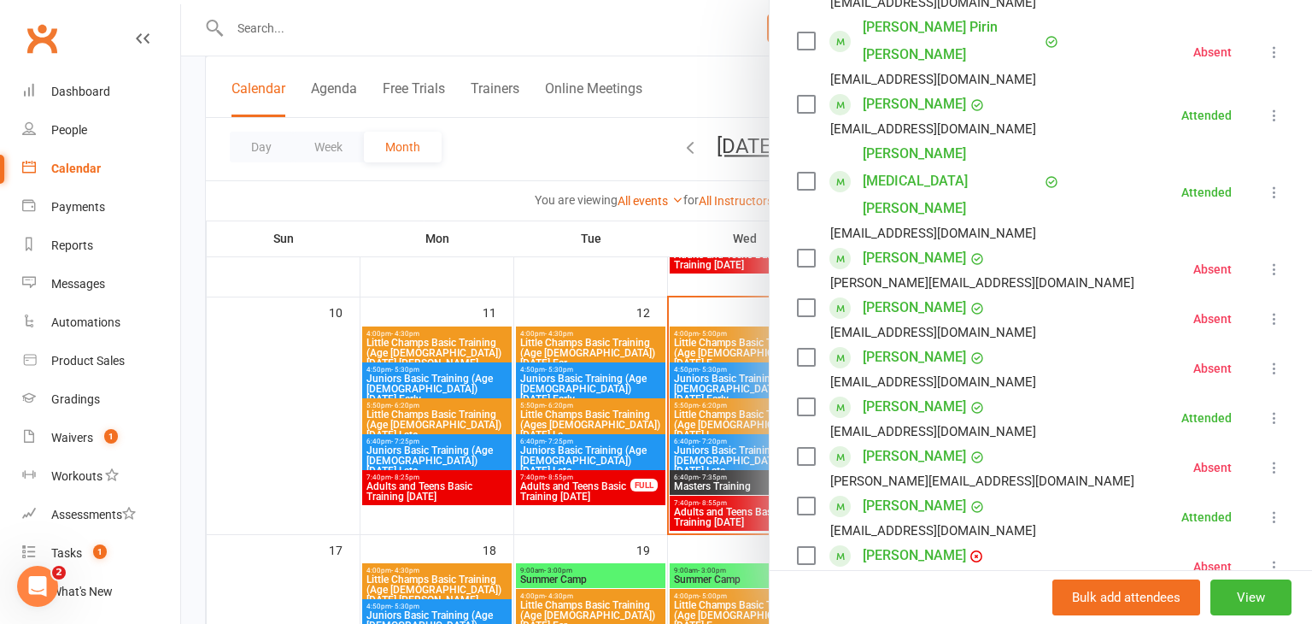
click at [759, 413] on div at bounding box center [746, 312] width 1131 height 624
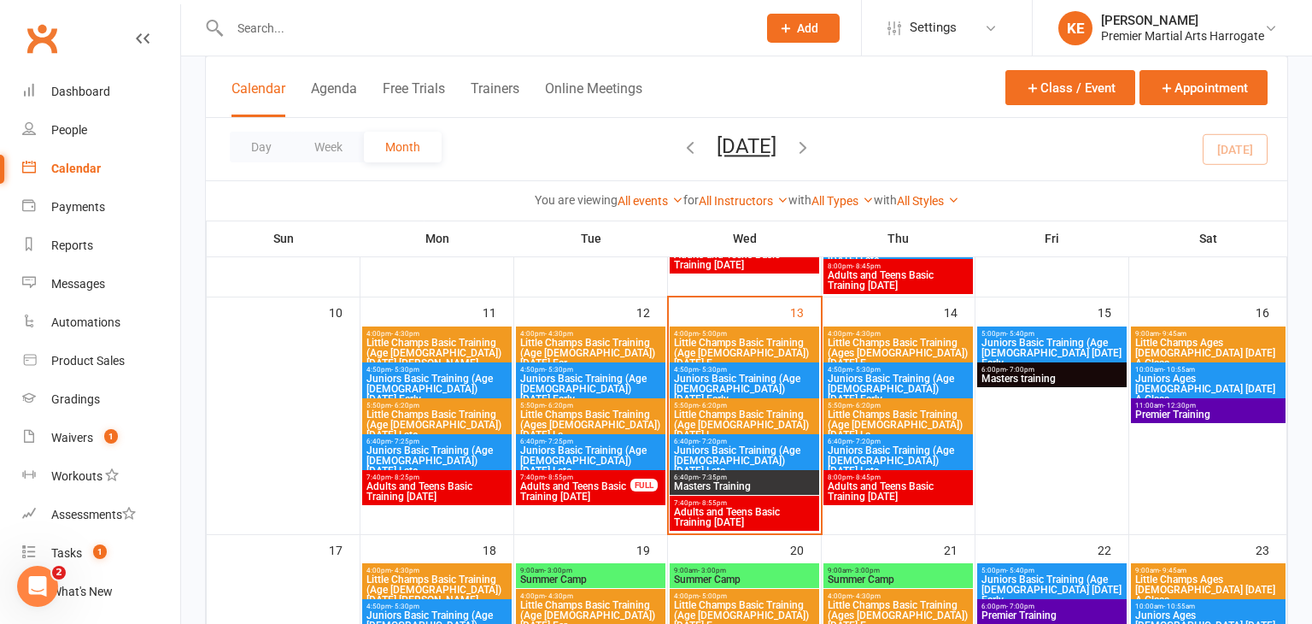
click at [759, 413] on span "Little Champs Basic Training (Age [DEMOGRAPHIC_DATA]) [DATE] L..." at bounding box center [744, 424] width 143 height 31
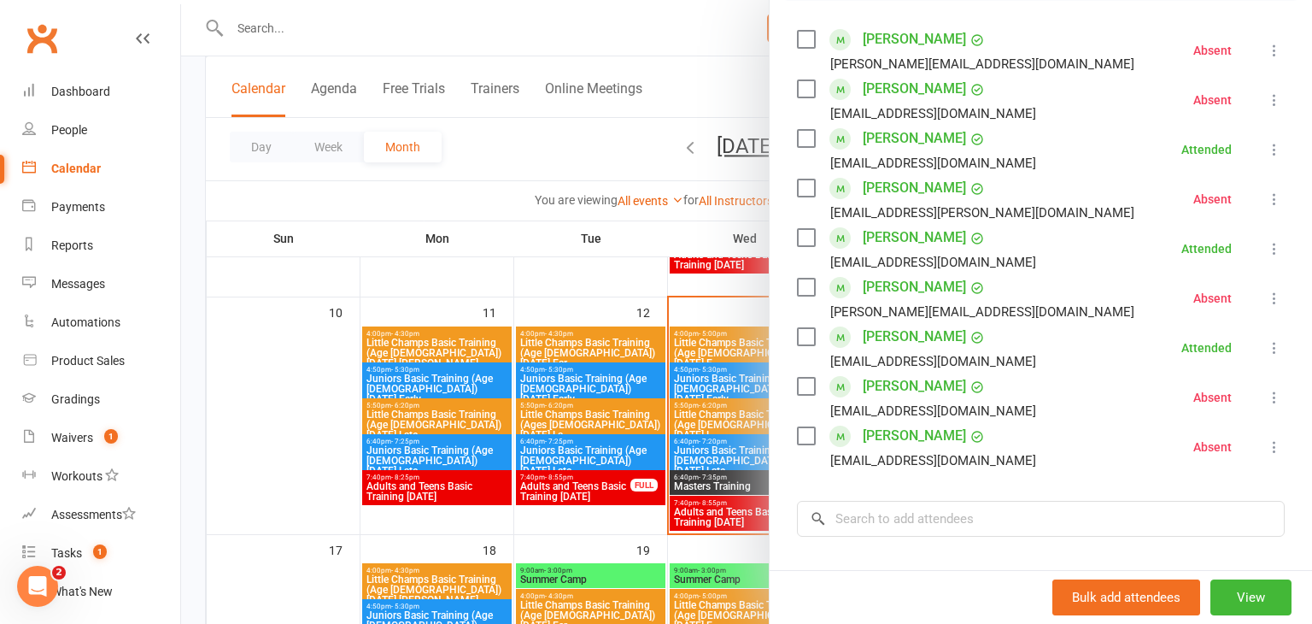
scroll to position [308, 0]
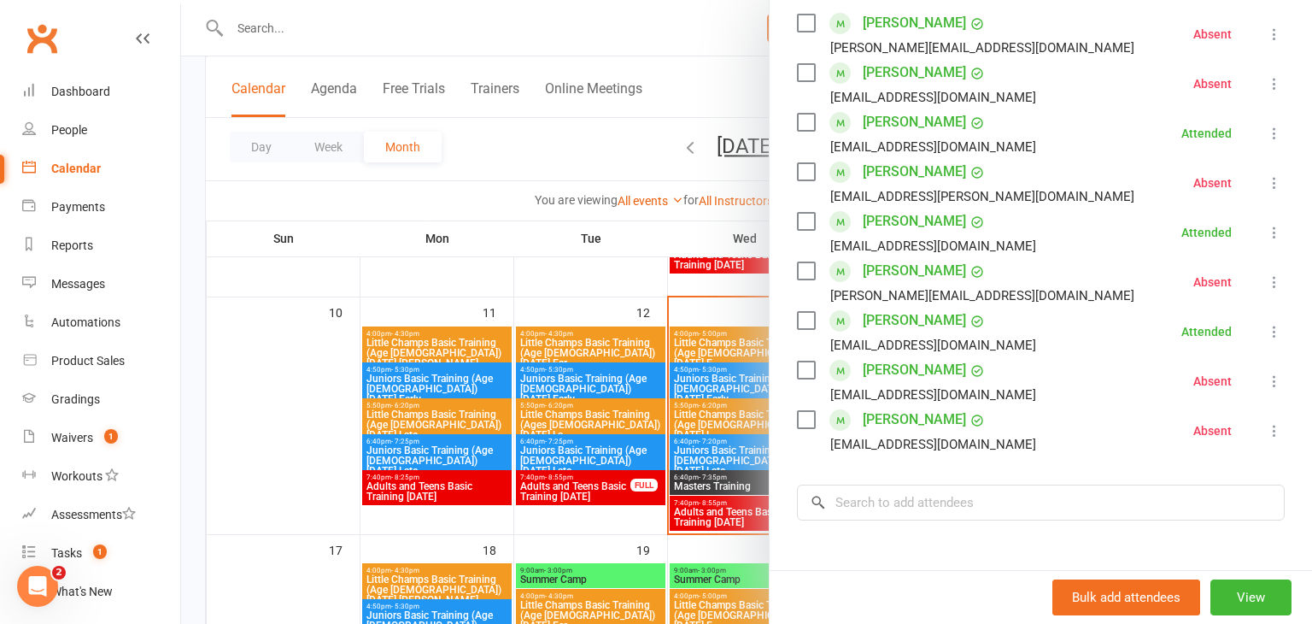
click at [735, 439] on div at bounding box center [746, 312] width 1131 height 624
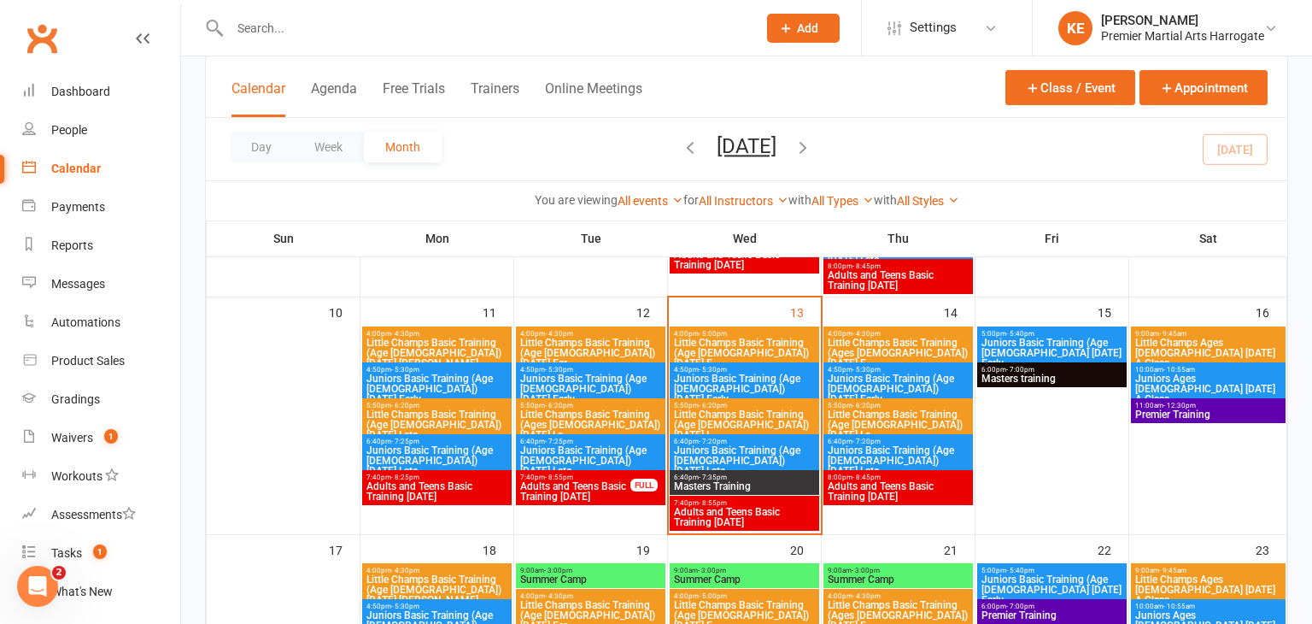
click at [735, 439] on span "6:40pm - 7:20pm" at bounding box center [744, 441] width 143 height 8
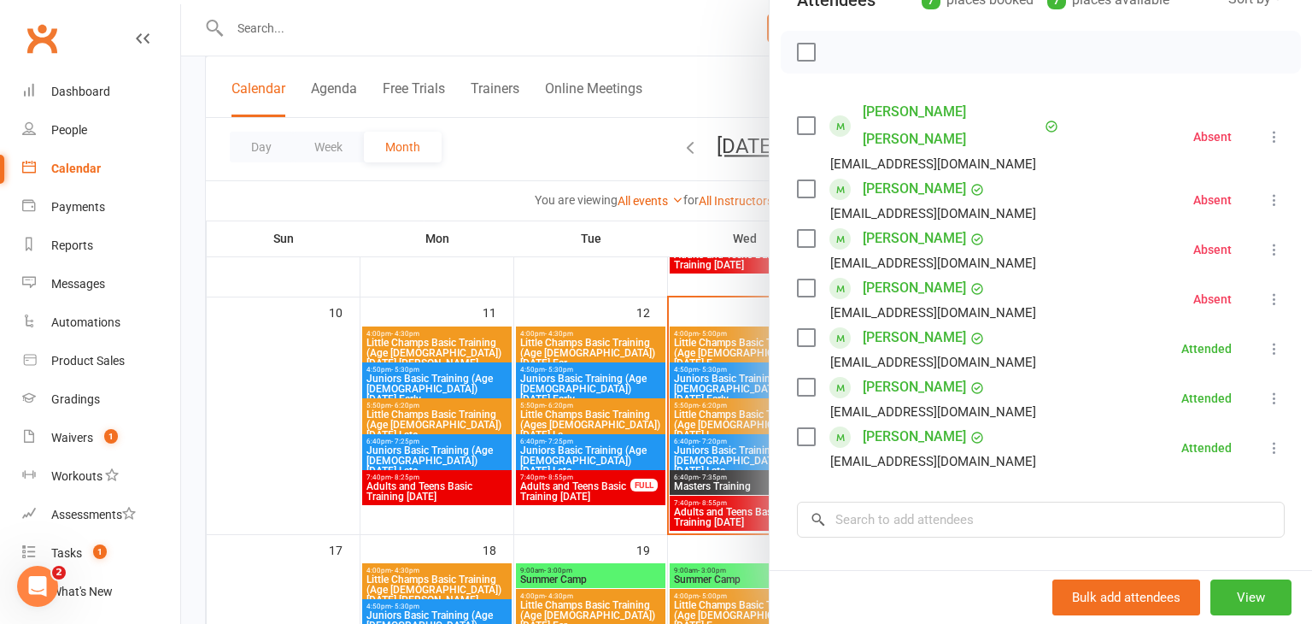
scroll to position [222, 0]
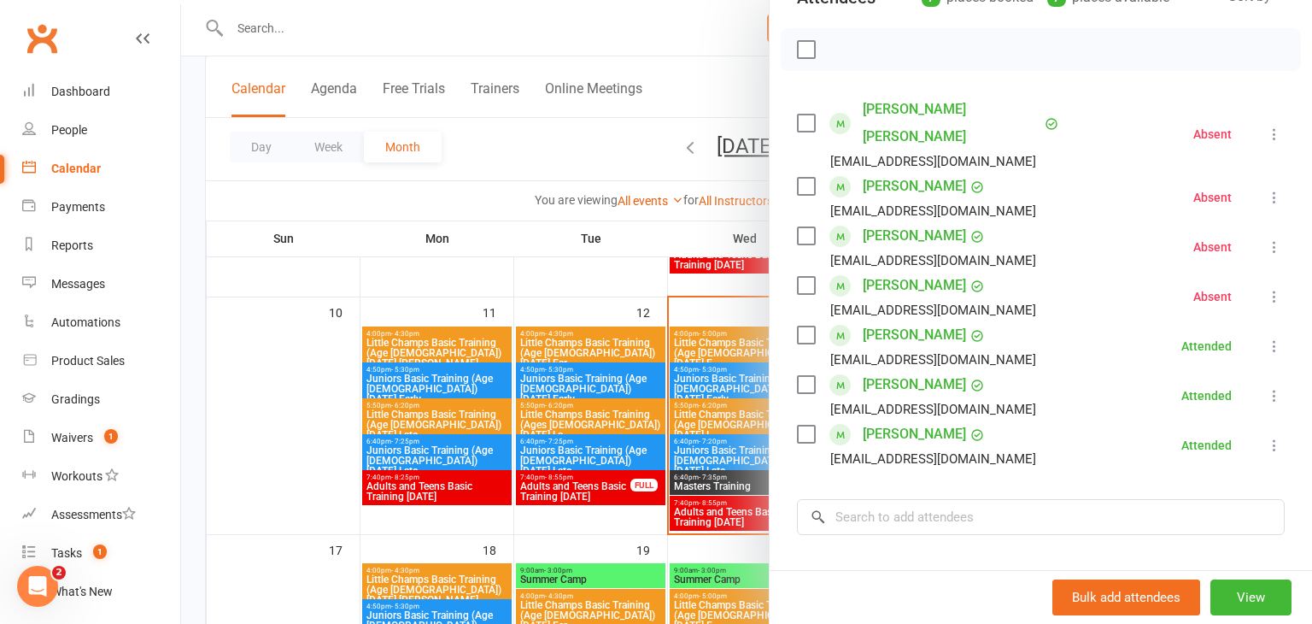
click at [704, 478] on div at bounding box center [746, 312] width 1131 height 624
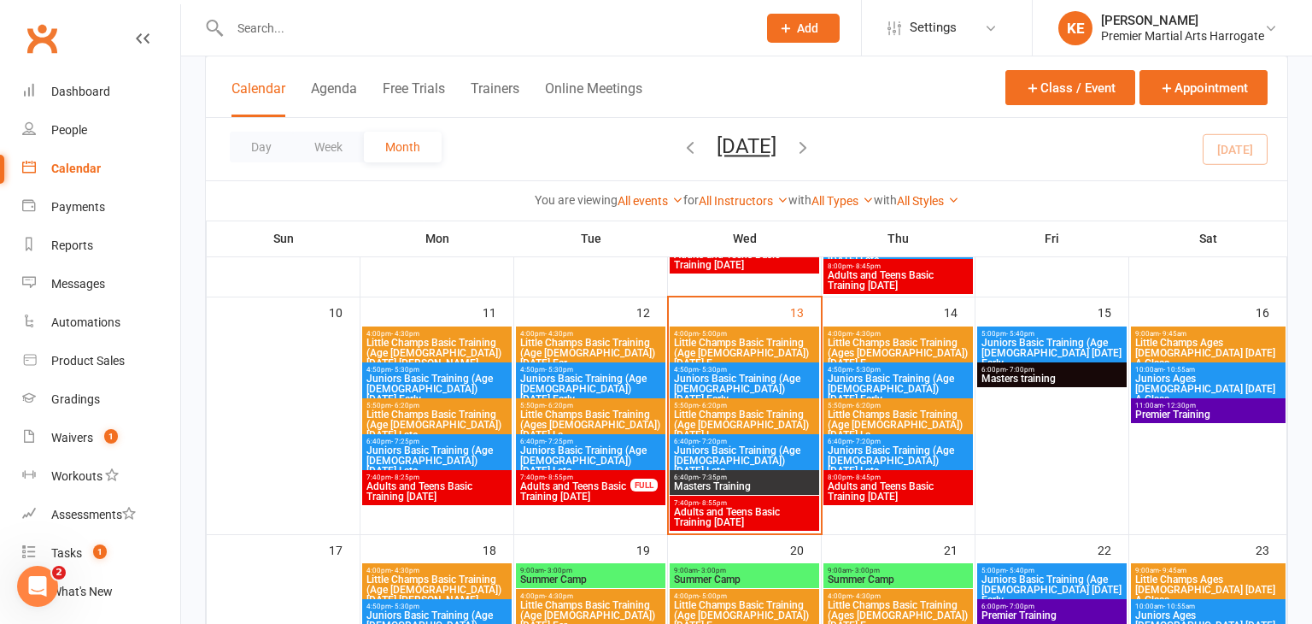
click at [704, 481] on span "Masters Training" at bounding box center [744, 486] width 143 height 10
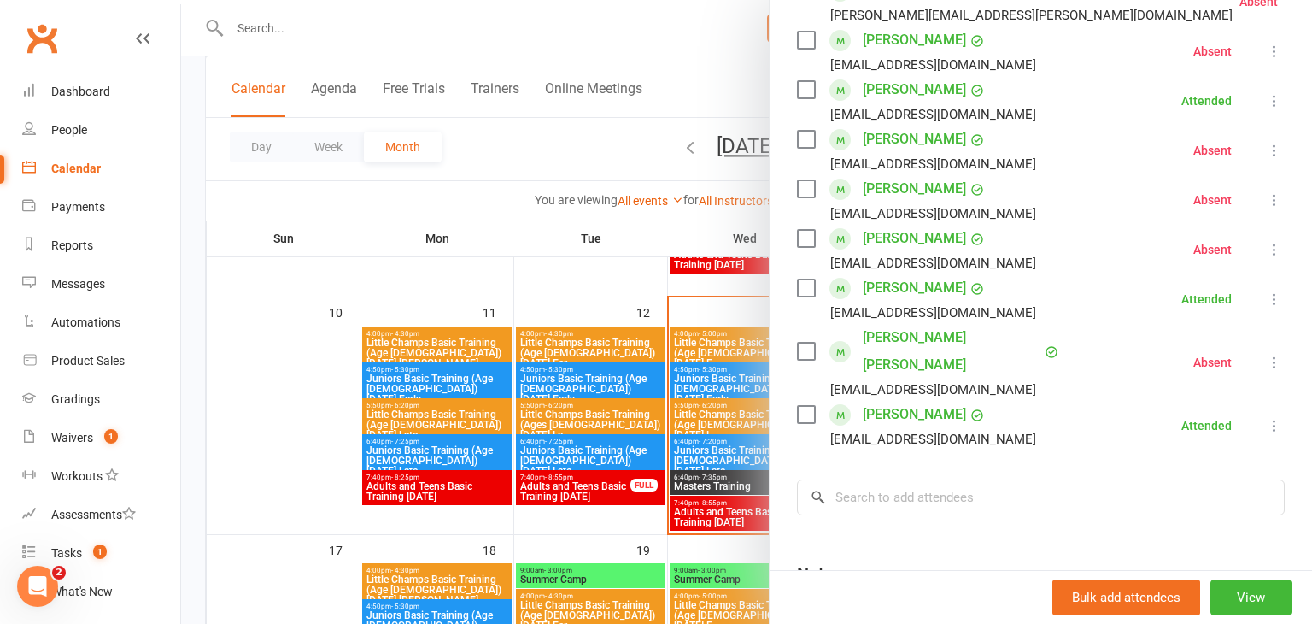
scroll to position [644, 0]
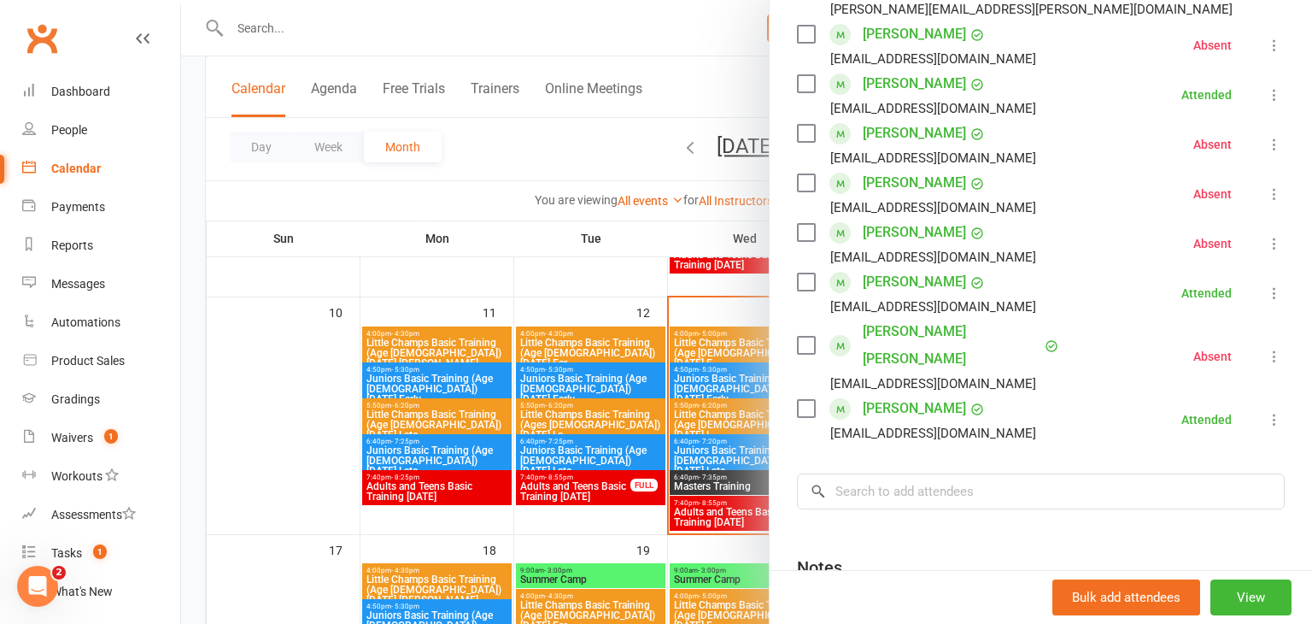
click at [692, 514] on div at bounding box center [746, 312] width 1131 height 624
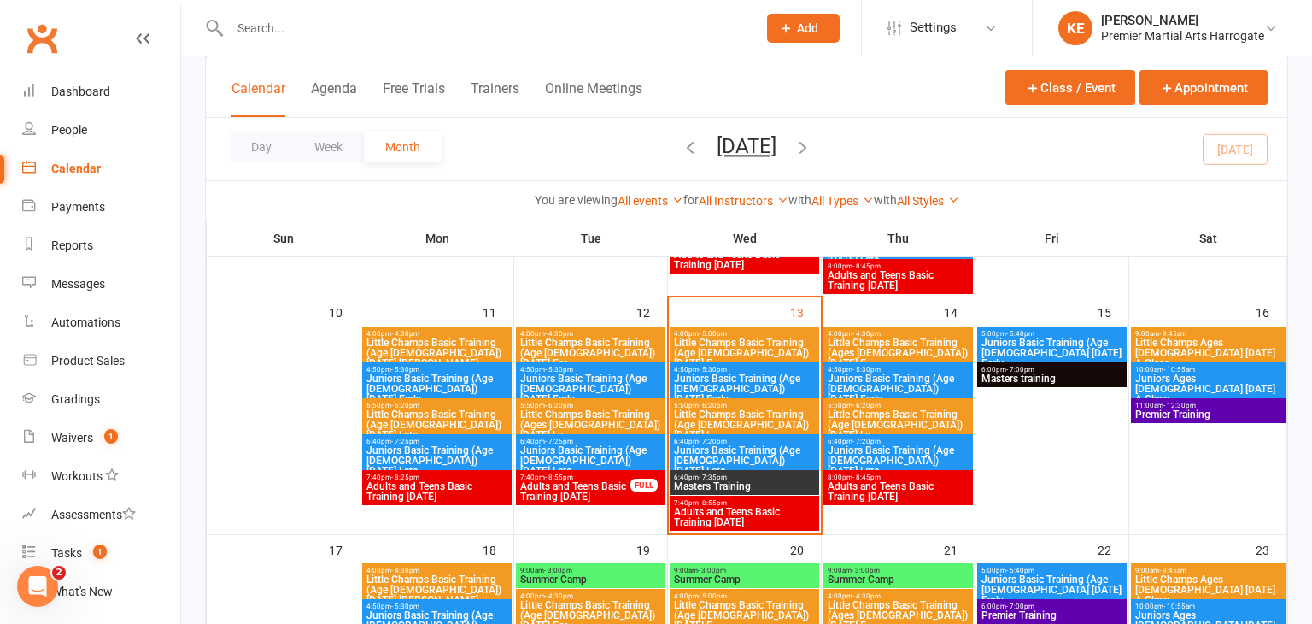
click at [692, 514] on span "Adults and Teens Basic Training [DATE]" at bounding box center [744, 517] width 143 height 20
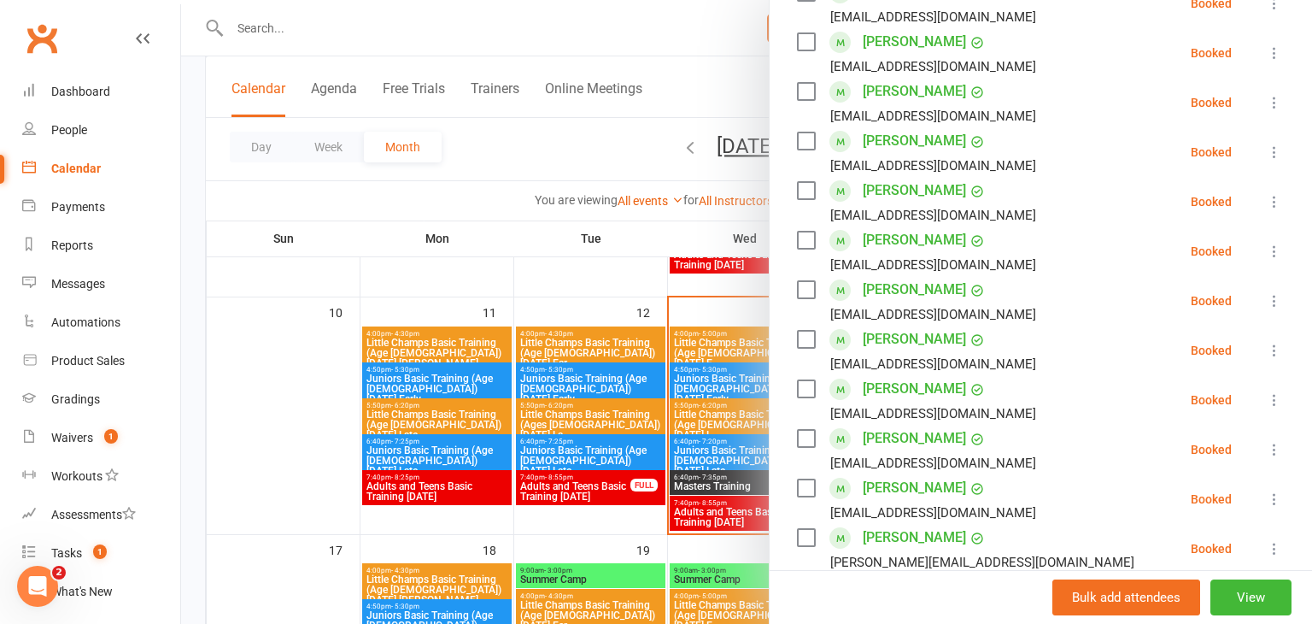
scroll to position [396, 0]
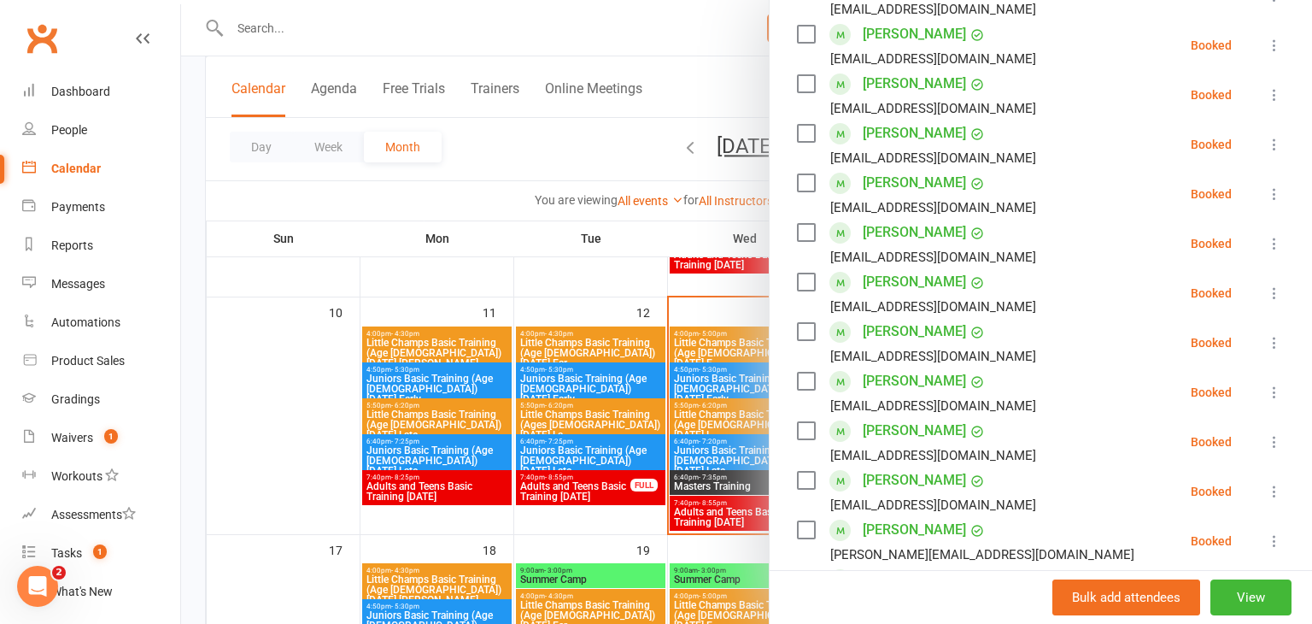
click at [1277, 489] on icon at bounding box center [1274, 491] width 17 height 17
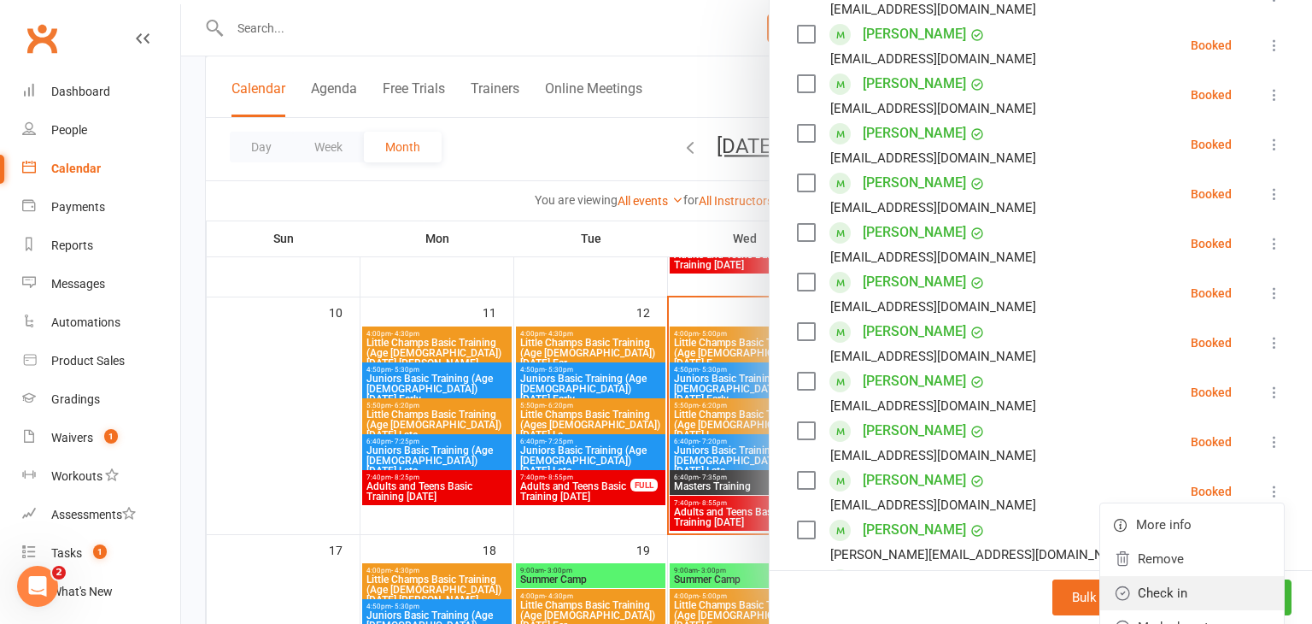
click at [1169, 604] on link "Check in" at bounding box center [1192, 593] width 184 height 34
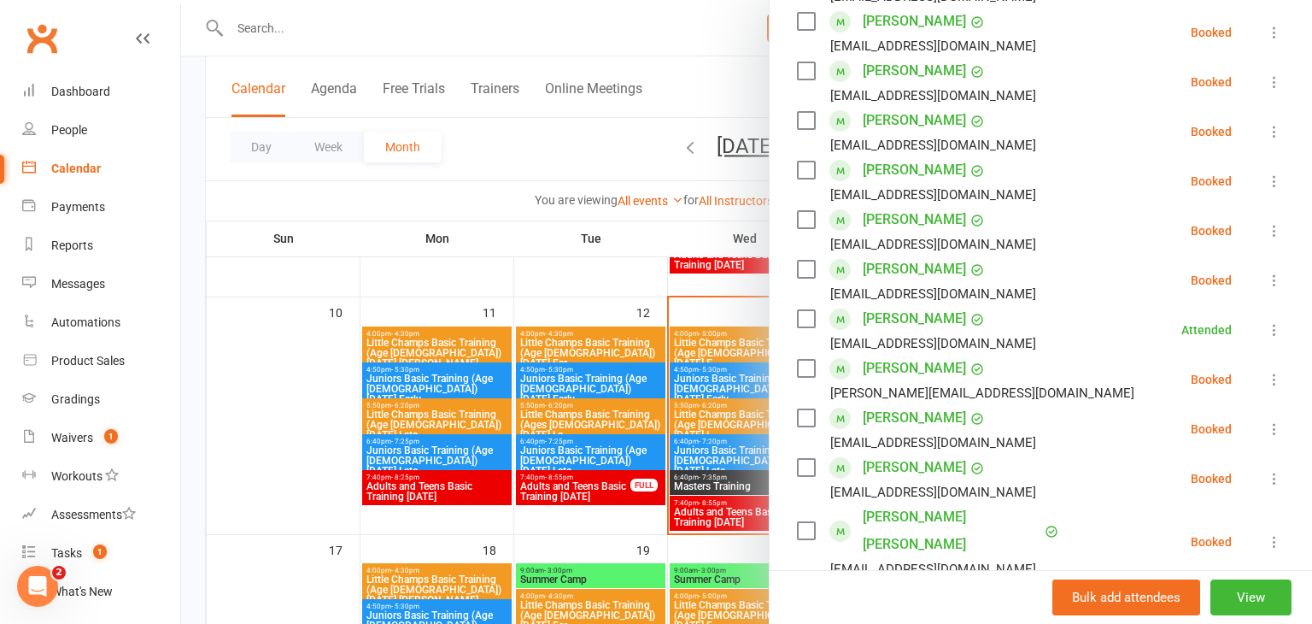
scroll to position [702, 0]
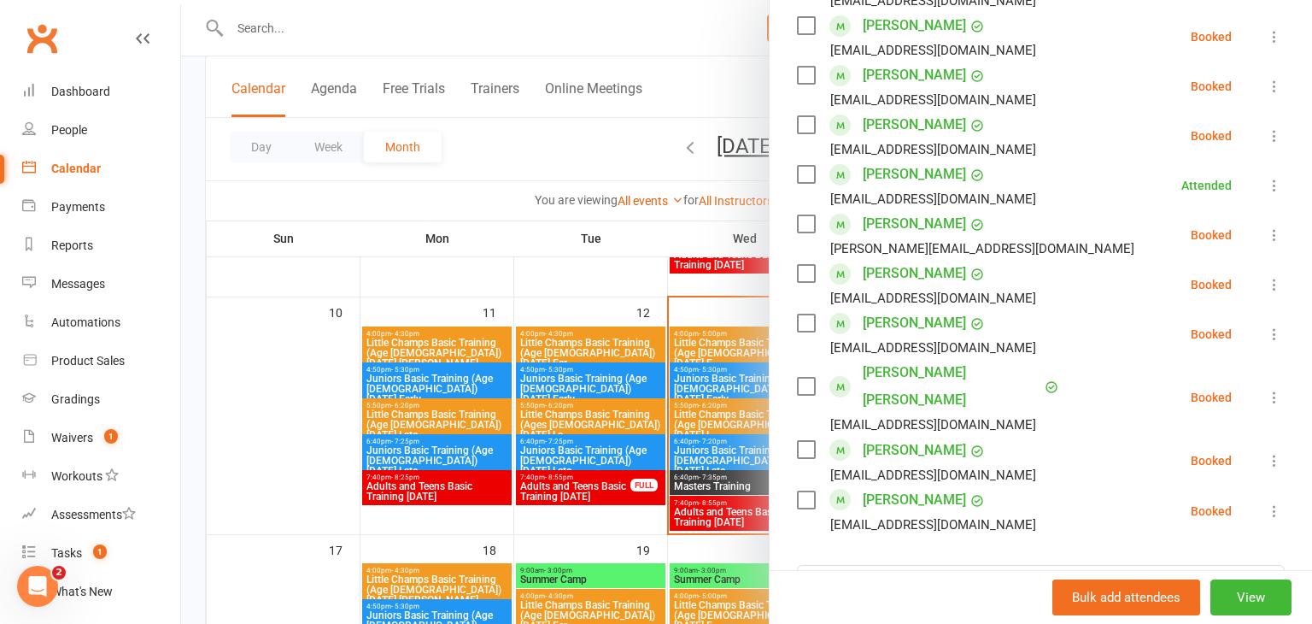
click at [1272, 452] on icon at bounding box center [1274, 460] width 17 height 17
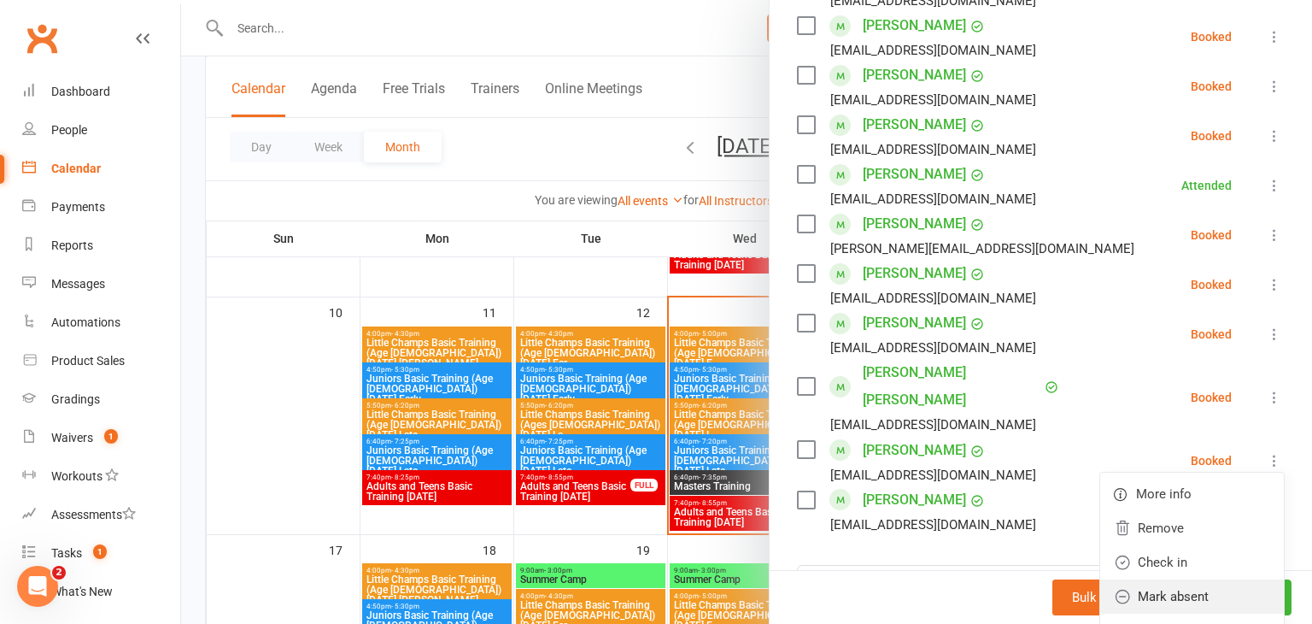
click at [1182, 579] on link "Mark absent" at bounding box center [1192, 596] width 184 height 34
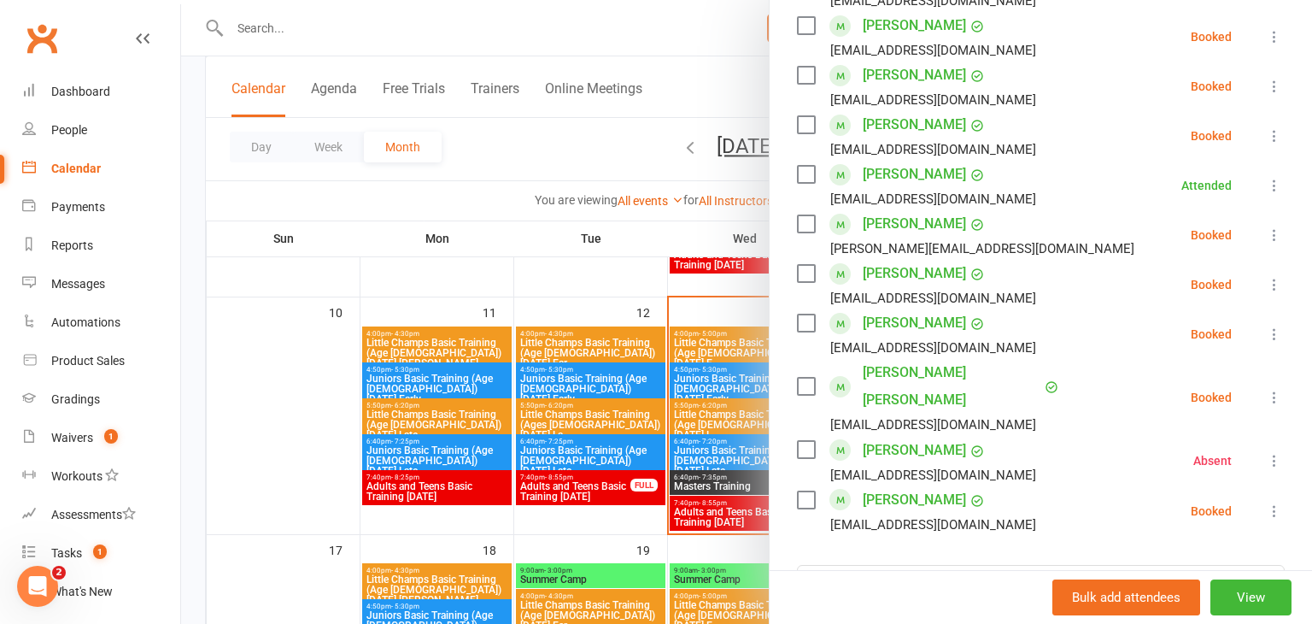
click at [1272, 502] on icon at bounding box center [1274, 510] width 17 height 17
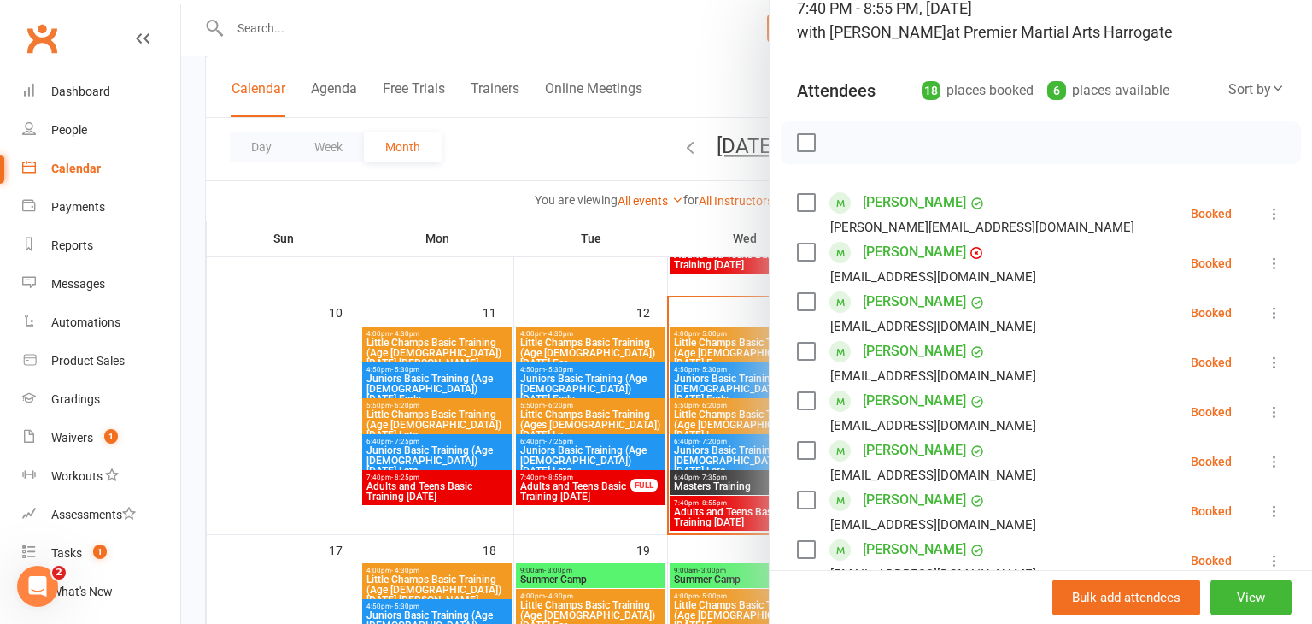
scroll to position [340, 0]
